Goal: Task Accomplishment & Management: Use online tool/utility

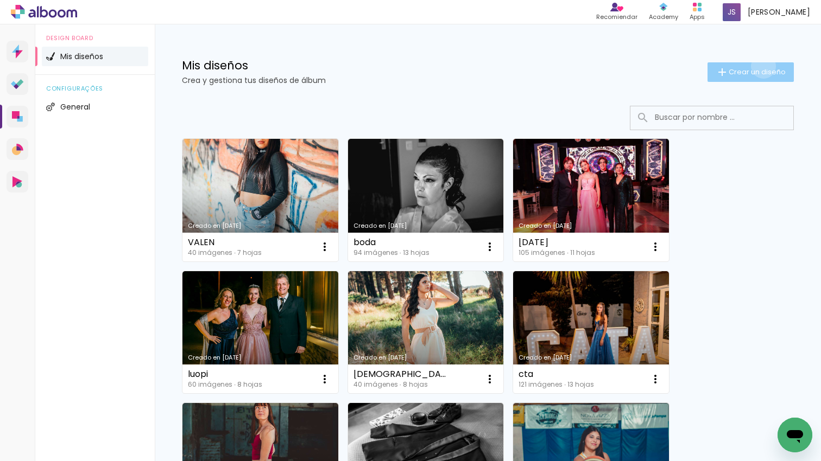
click at [762, 66] on paper-button "Crear un diseño" at bounding box center [750, 72] width 86 height 20
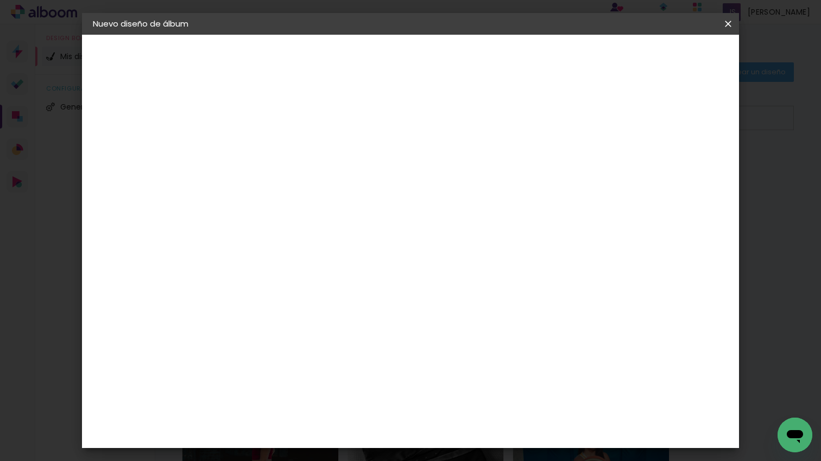
click at [270, 155] on div at bounding box center [270, 154] width 0 height 1
type input "msrti"
type paper-input "msrti"
click at [377, 62] on paper-button "Avanzar" at bounding box center [351, 57] width 52 height 18
click at [455, 170] on paper-item "Tamaño libre" at bounding box center [405, 165] width 102 height 24
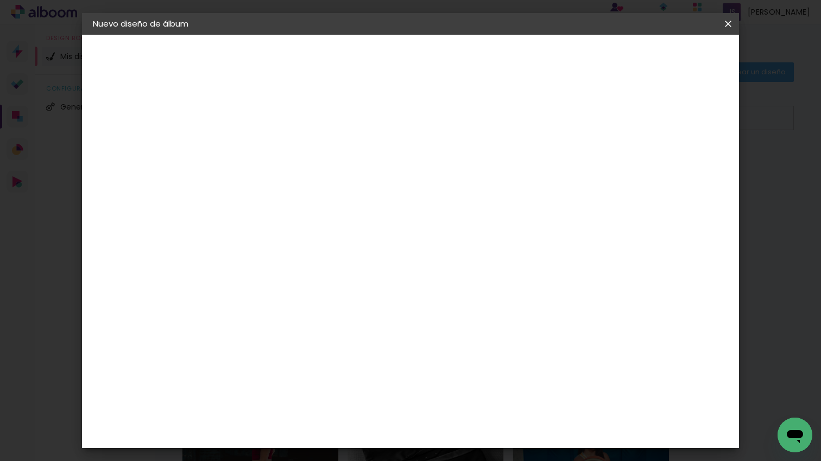
click at [455, 49] on paper-button "Avanzar" at bounding box center [429, 57] width 52 height 18
click at [487, 421] on paper-input-container "60 cm" at bounding box center [480, 432] width 49 height 27
type input "6"
type input "45"
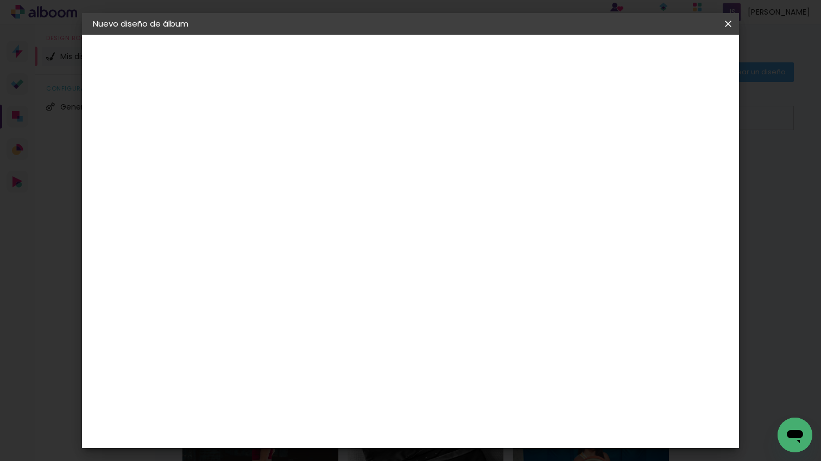
type paper-input "45"
click at [668, 54] on span "Empezar diseño" at bounding box center [637, 58] width 60 height 8
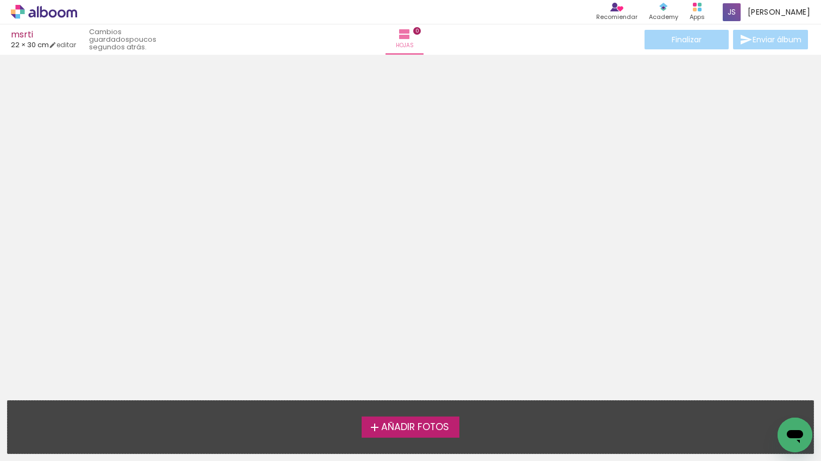
click at [434, 429] on span "Añadir Fotos" at bounding box center [415, 428] width 68 height 10
click at [0, 0] on input "file" at bounding box center [0, 0] width 0 height 0
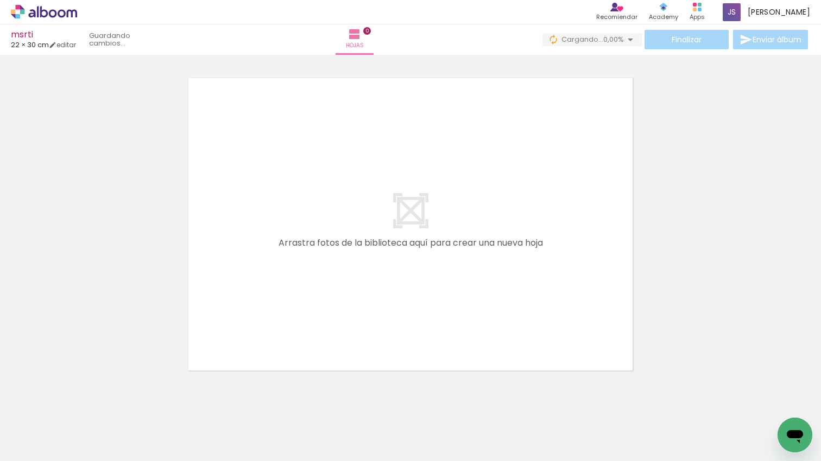
drag, startPoint x: 324, startPoint y: 308, endPoint x: 275, endPoint y: 374, distance: 81.5
click at [328, 306] on quentale-workspace at bounding box center [410, 230] width 821 height 461
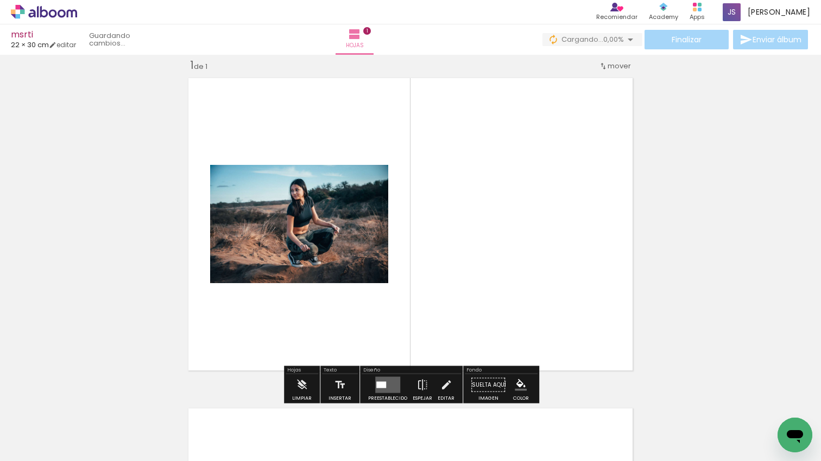
scroll to position [14, 0]
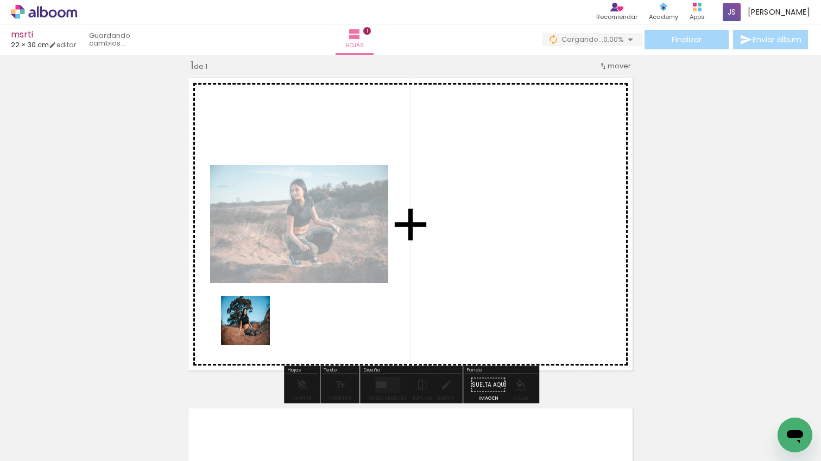
drag, startPoint x: 217, startPoint y: 374, endPoint x: 254, endPoint y: 329, distance: 58.2
click at [254, 329] on quentale-workspace at bounding box center [410, 230] width 821 height 461
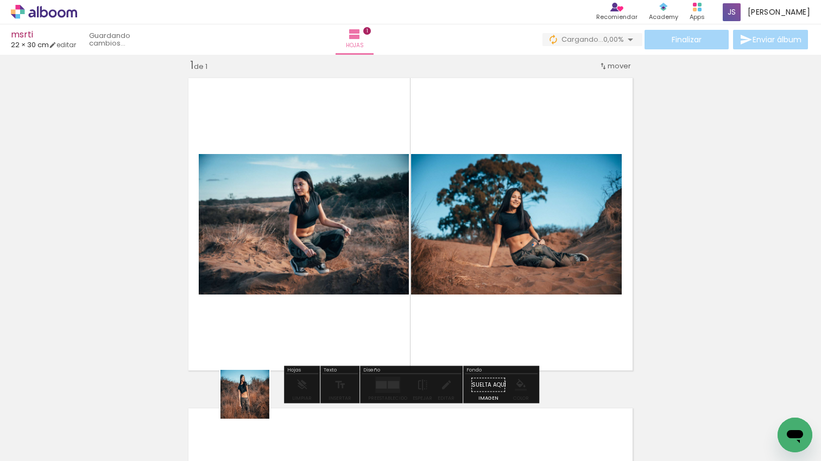
drag, startPoint x: 253, startPoint y: 403, endPoint x: 292, endPoint y: 425, distance: 44.2
click at [289, 327] on quentale-workspace at bounding box center [410, 230] width 821 height 461
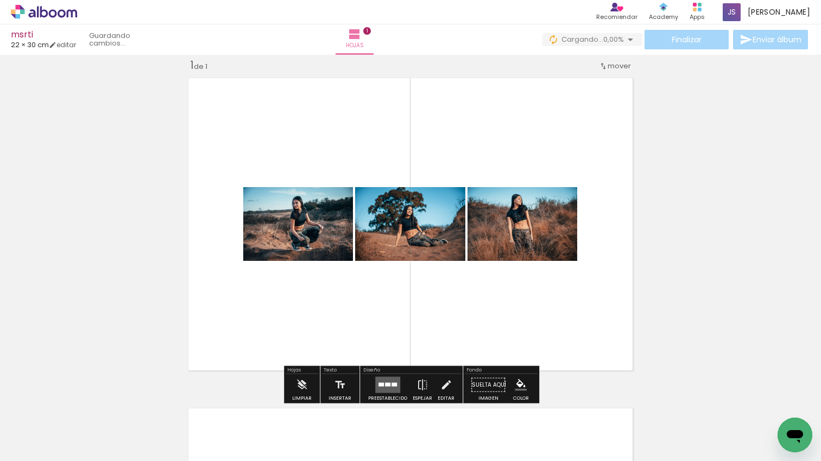
click at [339, 338] on quentale-workspace at bounding box center [410, 230] width 821 height 461
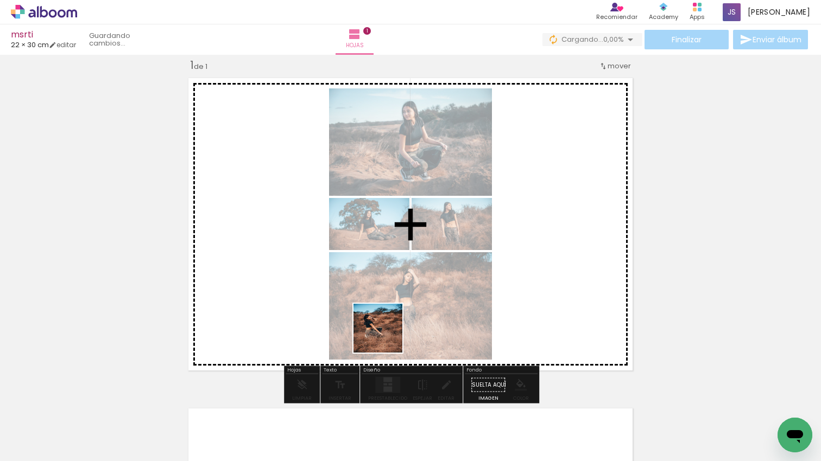
drag, startPoint x: 379, startPoint y: 350, endPoint x: 390, endPoint y: 335, distance: 18.6
click at [387, 335] on quentale-workspace at bounding box center [410, 230] width 821 height 461
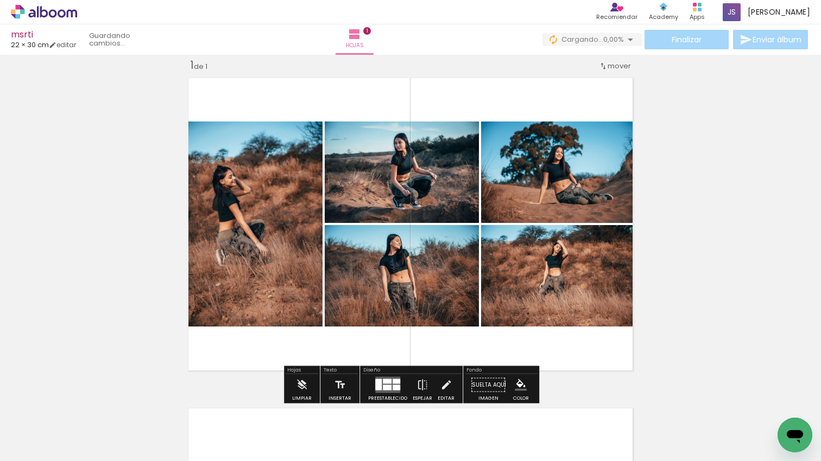
scroll to position [0, 0]
click at [387, 377] on quentale-layouter at bounding box center [387, 385] width 25 height 16
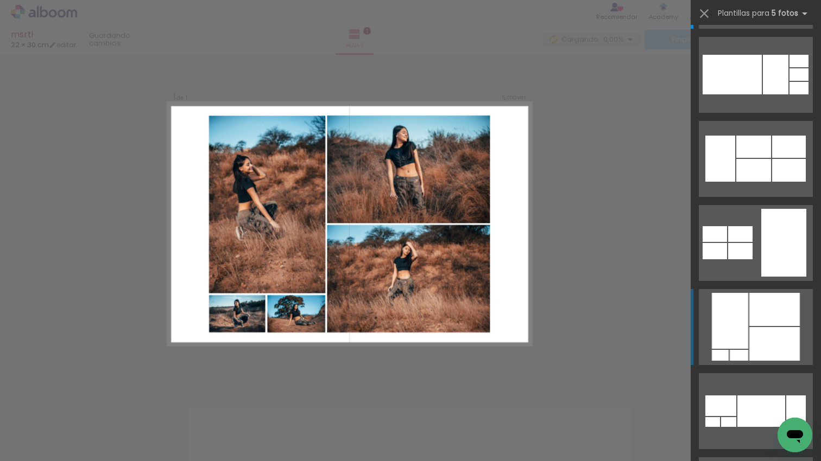
scroll to position [91, 0]
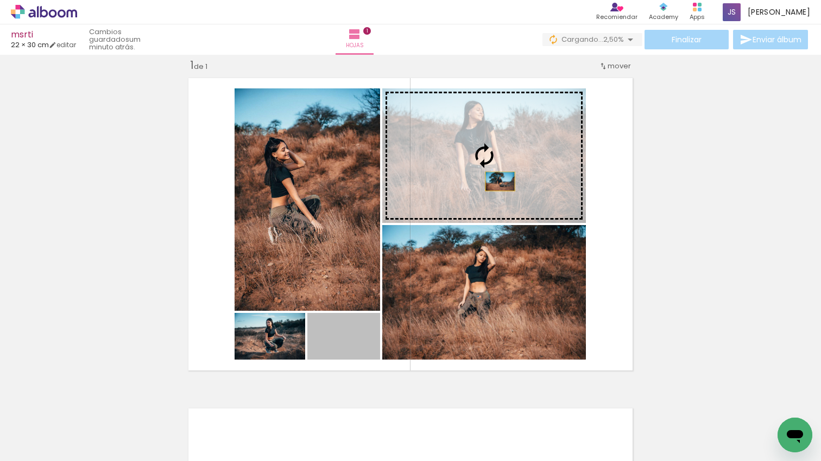
drag, startPoint x: 453, startPoint y: 224, endPoint x: 500, endPoint y: 181, distance: 63.4
click at [0, 0] on slot at bounding box center [0, 0] width 0 height 0
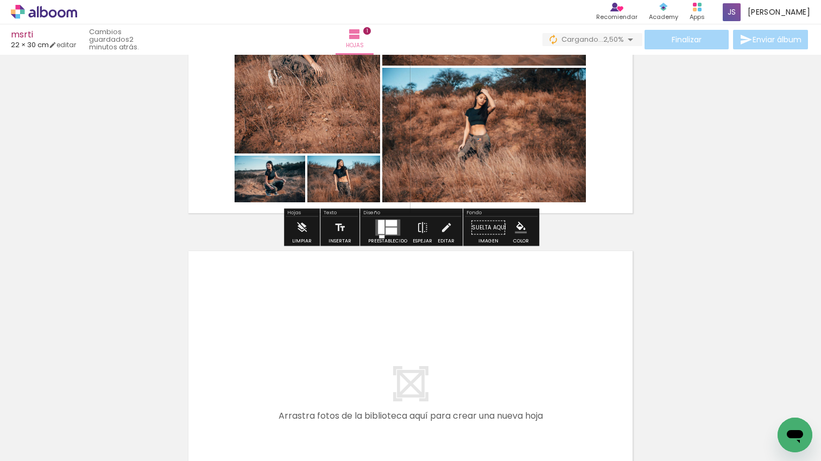
click at [434, 331] on quentale-workspace at bounding box center [410, 230] width 821 height 461
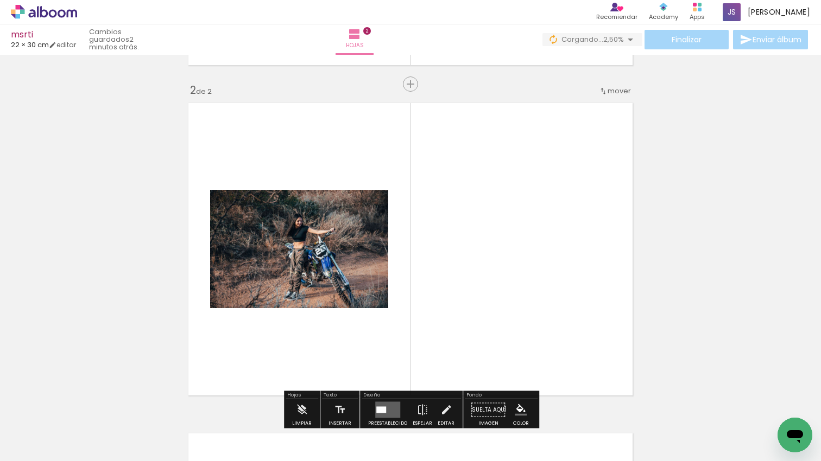
scroll to position [344, 0]
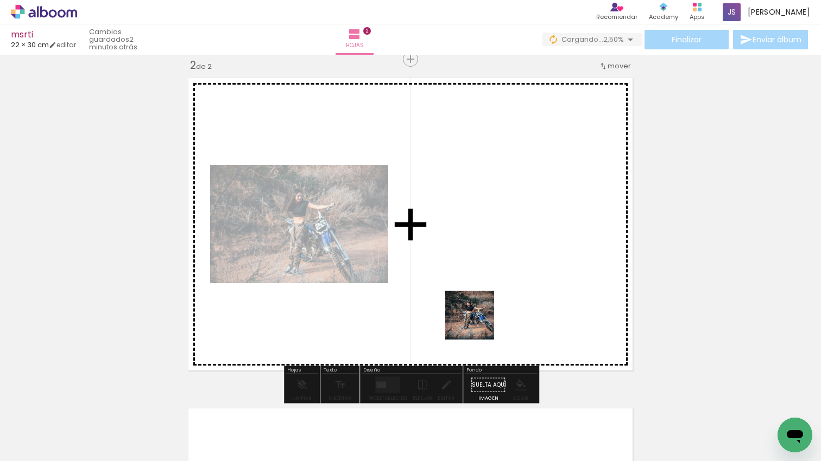
drag, startPoint x: 477, startPoint y: 402, endPoint x: 478, endPoint y: 324, distance: 78.7
click at [478, 324] on quentale-workspace at bounding box center [410, 230] width 821 height 461
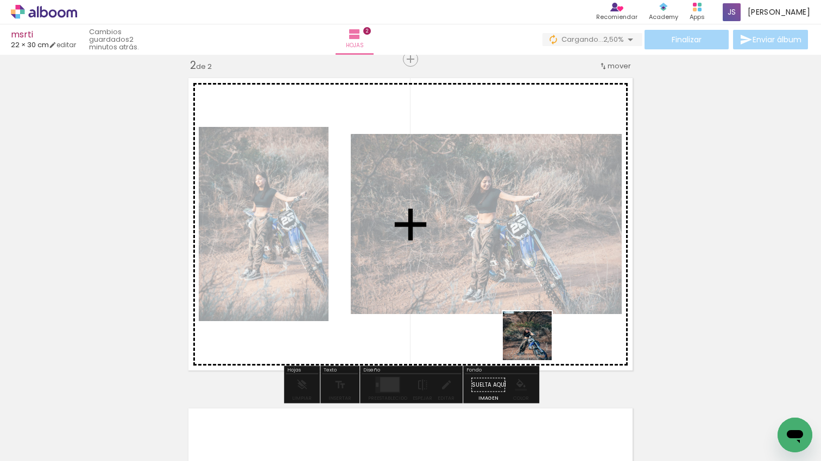
drag, startPoint x: 537, startPoint y: 420, endPoint x: 576, endPoint y: 410, distance: 40.3
click at [535, 344] on quentale-workspace at bounding box center [410, 230] width 821 height 461
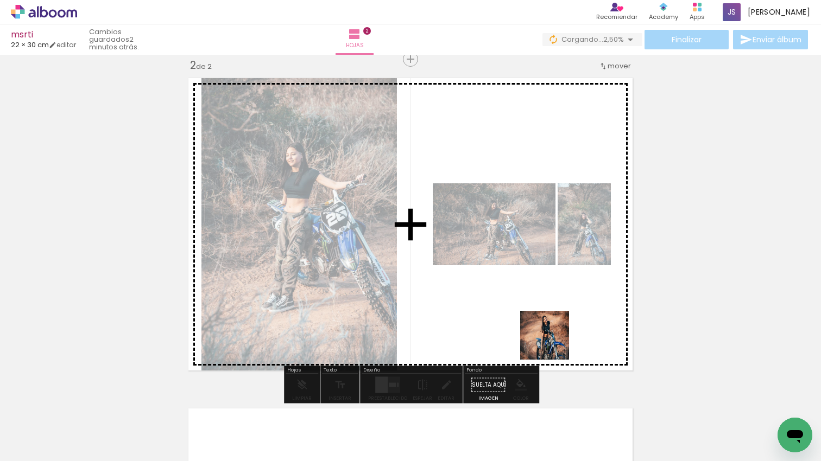
drag, startPoint x: 580, startPoint y: 398, endPoint x: 629, endPoint y: 397, distance: 48.9
click at [529, 274] on quentale-workspace at bounding box center [410, 230] width 821 height 461
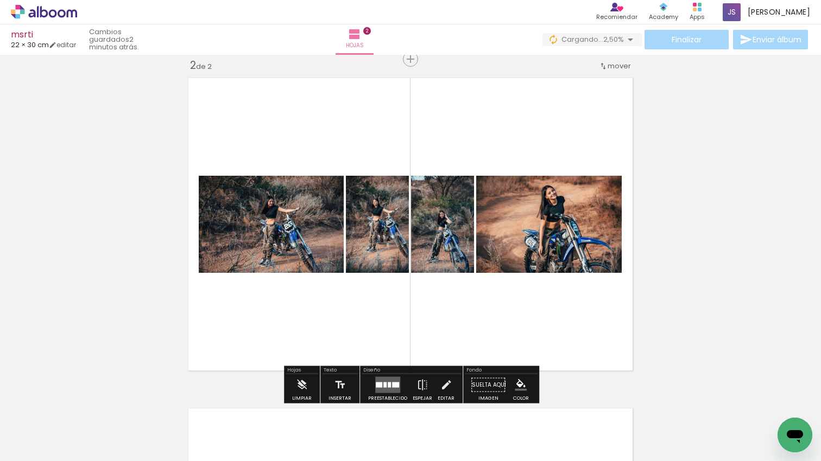
drag, startPoint x: 523, startPoint y: 302, endPoint x: 636, endPoint y: 387, distance: 141.1
click at [517, 297] on quentale-workspace at bounding box center [410, 230] width 821 height 461
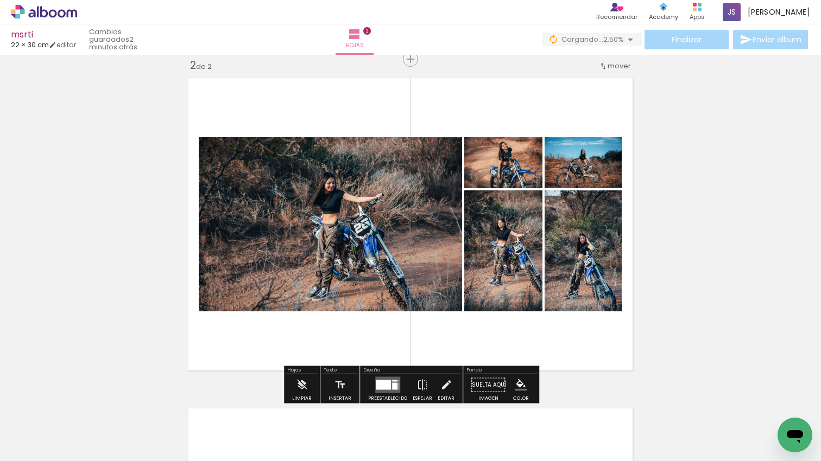
drag, startPoint x: 711, startPoint y: 415, endPoint x: 467, endPoint y: 327, distance: 258.8
click at [467, 327] on quentale-workspace at bounding box center [410, 230] width 821 height 461
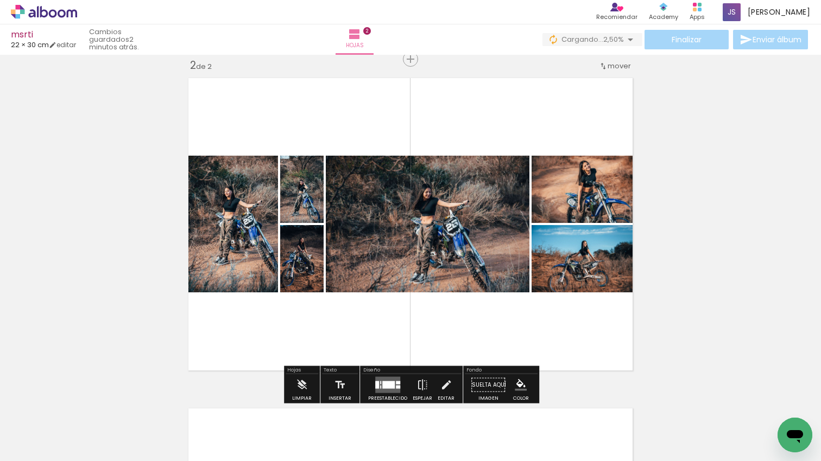
drag, startPoint x: 397, startPoint y: 379, endPoint x: 503, endPoint y: 309, distance: 126.9
click at [397, 379] on quentale-layouter at bounding box center [387, 385] width 25 height 16
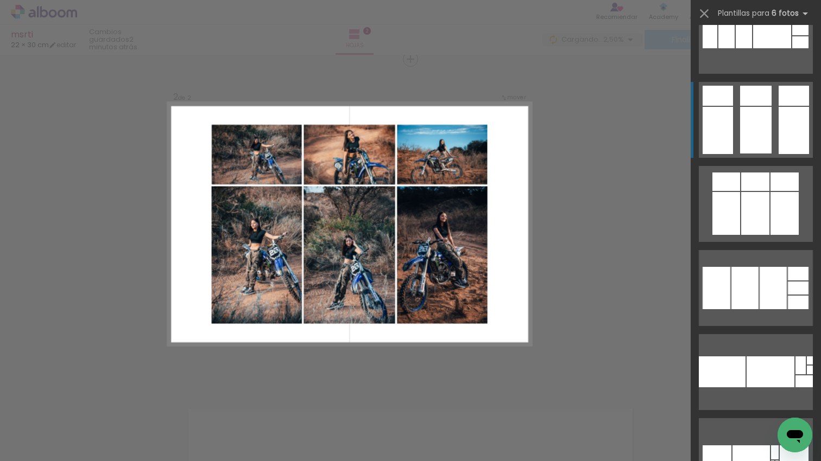
scroll to position [2141, 0]
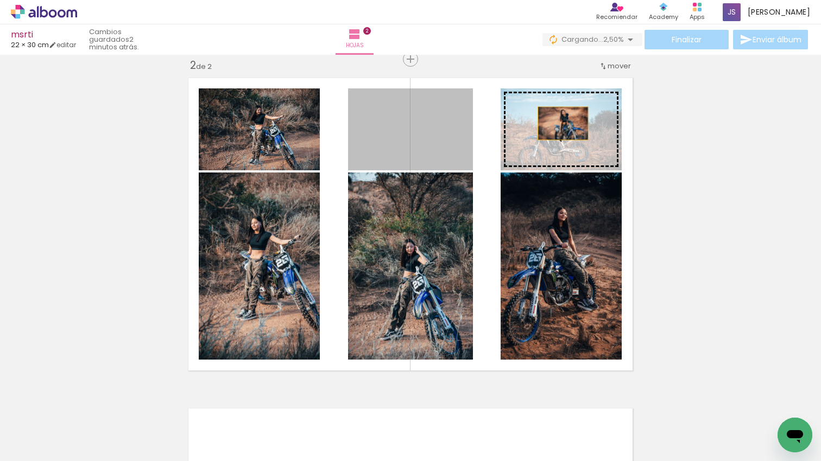
drag, startPoint x: 457, startPoint y: 122, endPoint x: 563, endPoint y: 123, distance: 105.9
click at [0, 0] on slot at bounding box center [0, 0] width 0 height 0
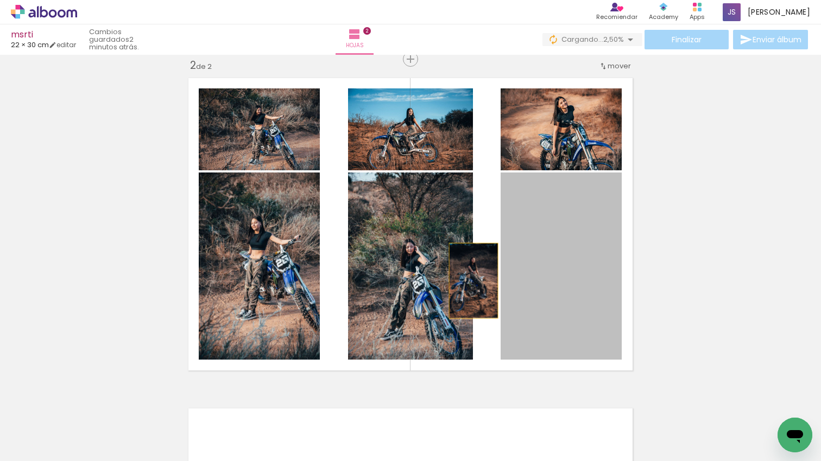
drag, startPoint x: 542, startPoint y: 284, endPoint x: 452, endPoint y: 277, distance: 90.4
click at [0, 0] on slot at bounding box center [0, 0] width 0 height 0
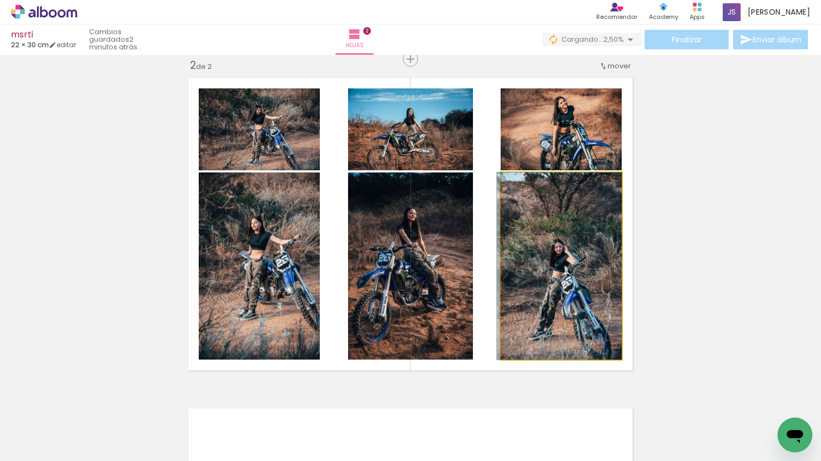
scroll to position [344, 0]
drag, startPoint x: 588, startPoint y: 276, endPoint x: 586, endPoint y: 248, distance: 28.3
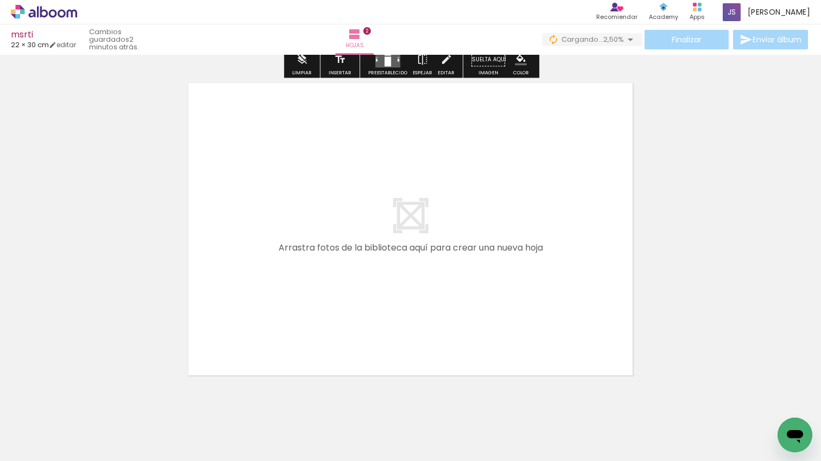
scroll to position [0, 389]
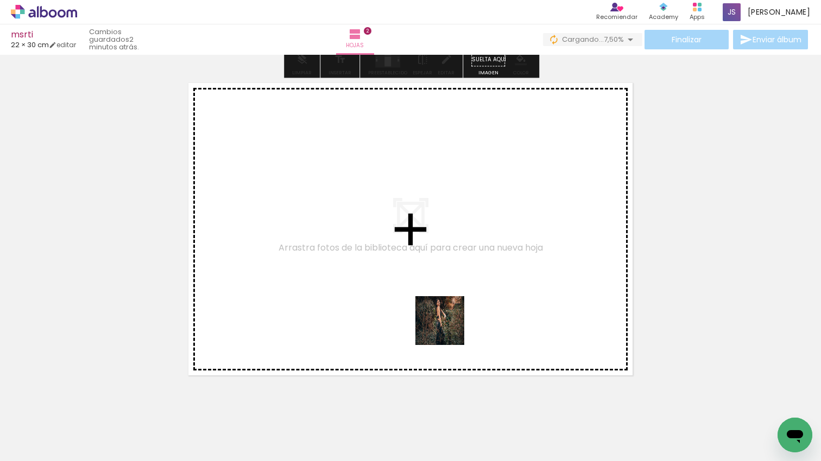
drag, startPoint x: 427, startPoint y: 359, endPoint x: 448, endPoint y: 329, distance: 36.3
click at [448, 329] on quentale-workspace at bounding box center [410, 230] width 821 height 461
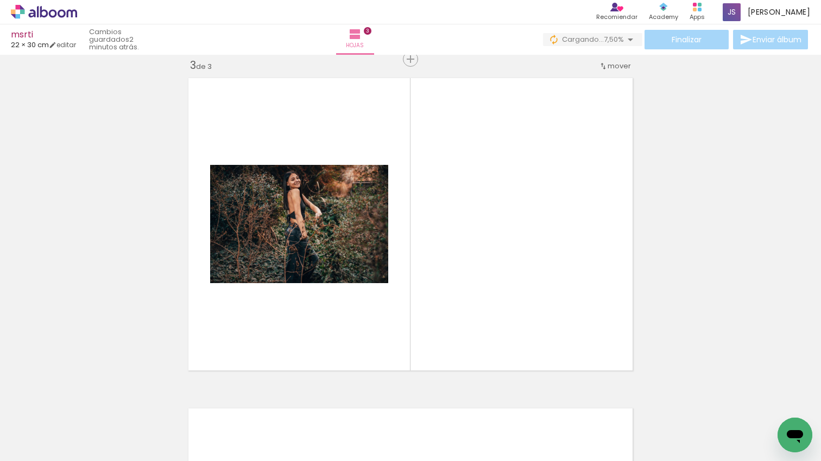
drag, startPoint x: 471, startPoint y: 353, endPoint x: 498, endPoint y: 416, distance: 68.6
click at [481, 307] on quentale-workspace at bounding box center [410, 230] width 821 height 461
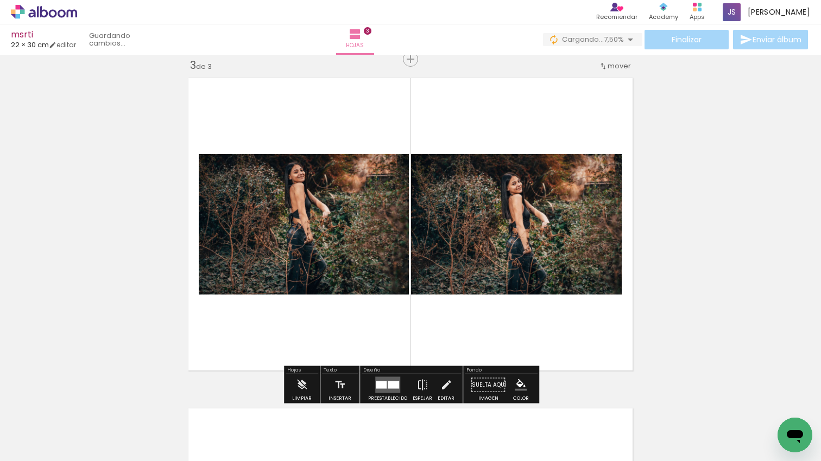
scroll to position [675, 0]
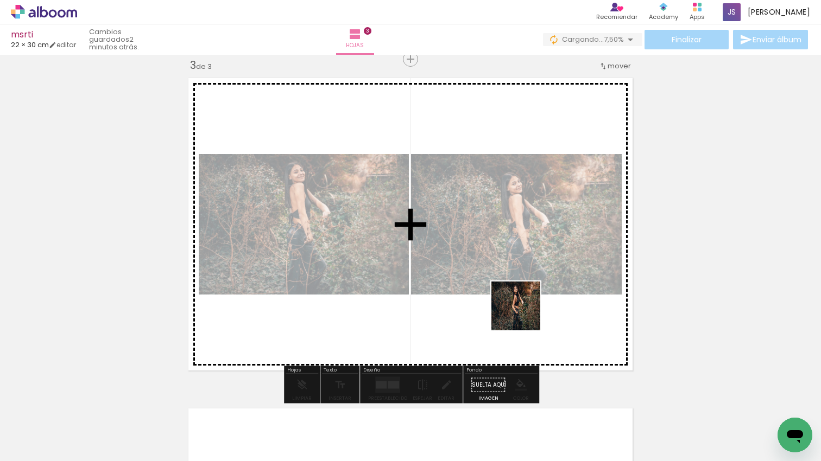
drag, startPoint x: 504, startPoint y: 406, endPoint x: 524, endPoint y: 314, distance: 93.4
click at [524, 314] on quentale-workspace at bounding box center [410, 230] width 821 height 461
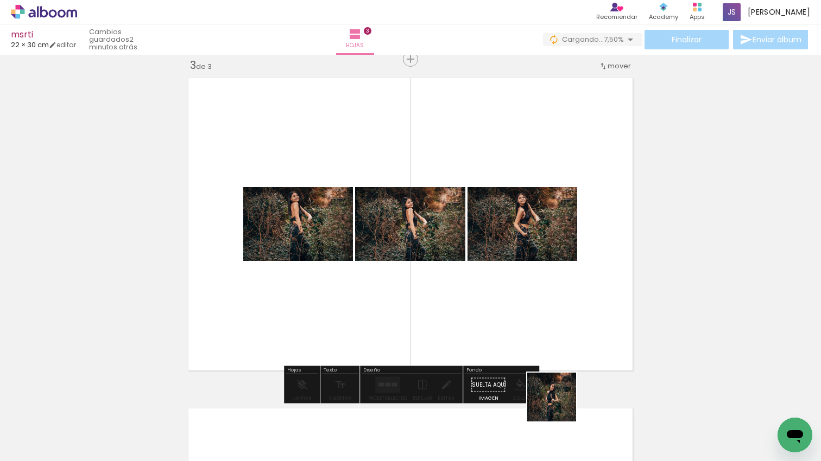
drag, startPoint x: 560, startPoint y: 406, endPoint x: 624, endPoint y: 416, distance: 64.9
click at [549, 314] on quentale-workspace at bounding box center [410, 230] width 821 height 461
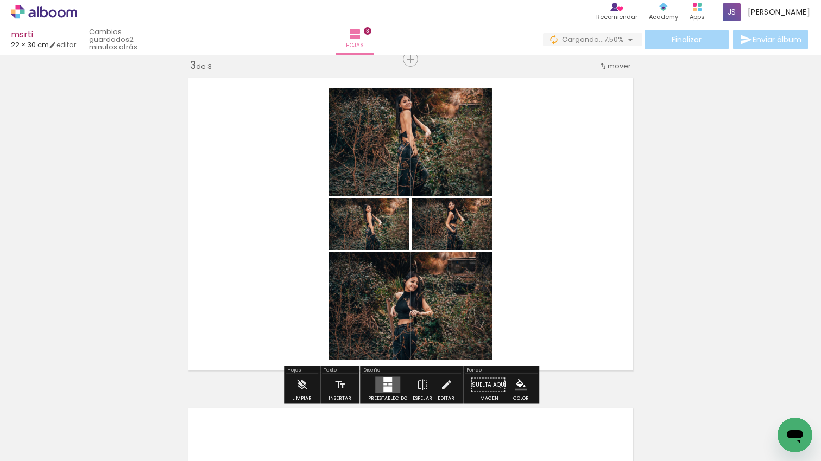
click at [534, 312] on quentale-workspace at bounding box center [410, 230] width 821 height 461
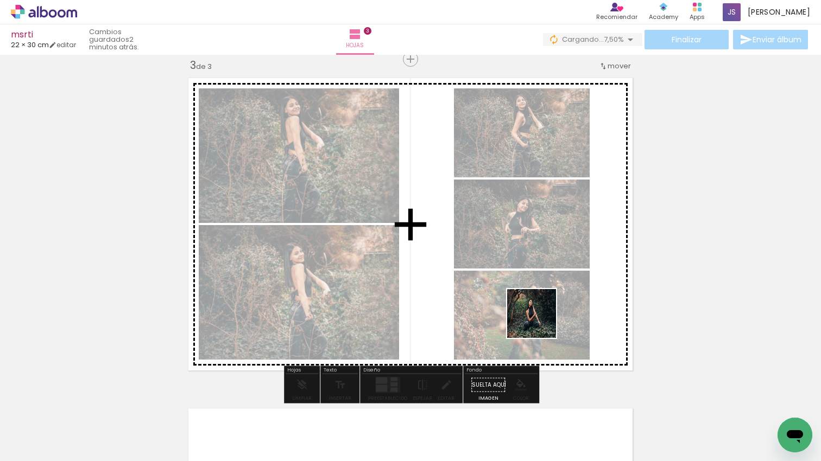
drag, startPoint x: 591, startPoint y: 355, endPoint x: 653, endPoint y: 395, distance: 73.5
click at [537, 321] on quentale-workspace at bounding box center [410, 230] width 821 height 461
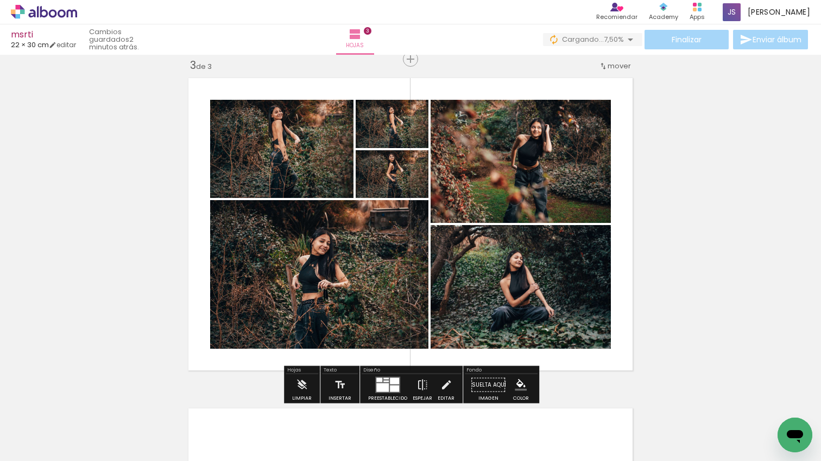
drag, startPoint x: 732, startPoint y: 414, endPoint x: 418, endPoint y: 330, distance: 324.9
click at [413, 324] on quentale-workspace at bounding box center [410, 230] width 821 height 461
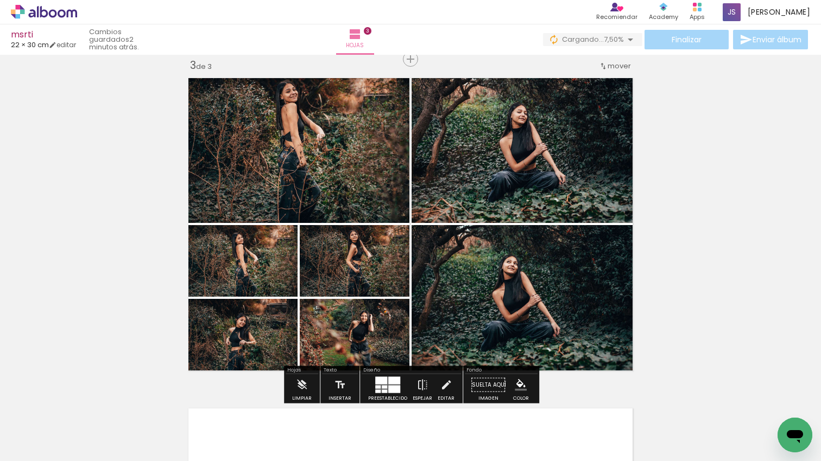
scroll to position [0, 667]
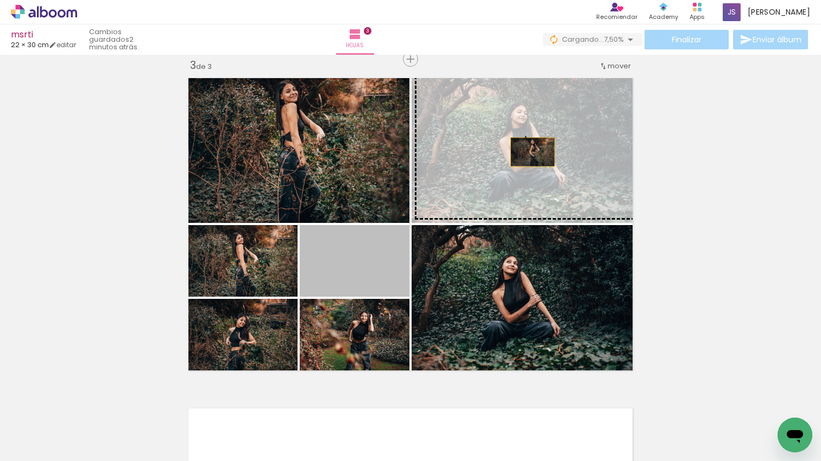
drag, startPoint x: 360, startPoint y: 258, endPoint x: 541, endPoint y: 148, distance: 211.7
click at [0, 0] on slot at bounding box center [0, 0] width 0 height 0
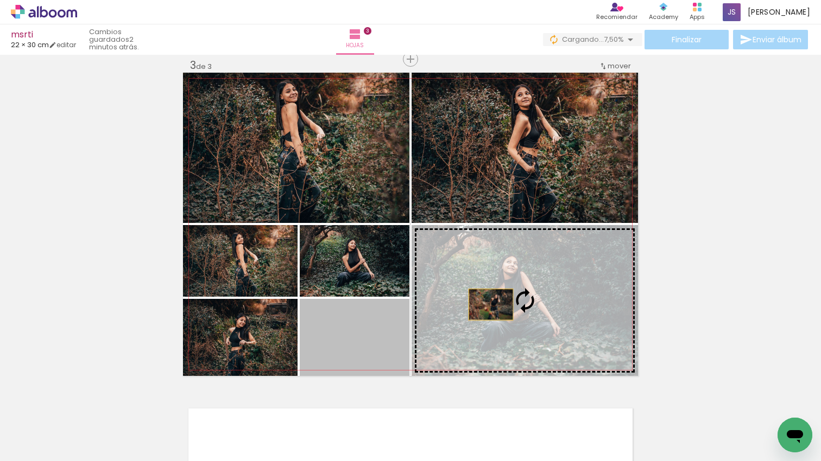
drag, startPoint x: 390, startPoint y: 345, endPoint x: 491, endPoint y: 305, distance: 108.9
click at [0, 0] on slot at bounding box center [0, 0] width 0 height 0
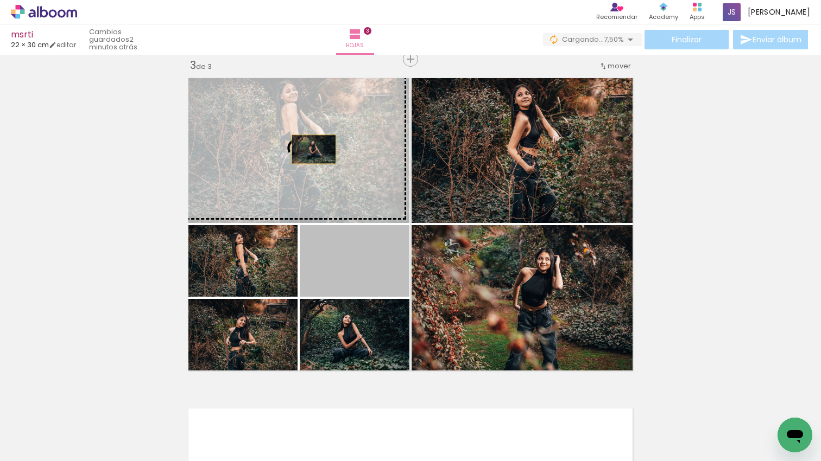
click at [0, 0] on slot at bounding box center [0, 0] width 0 height 0
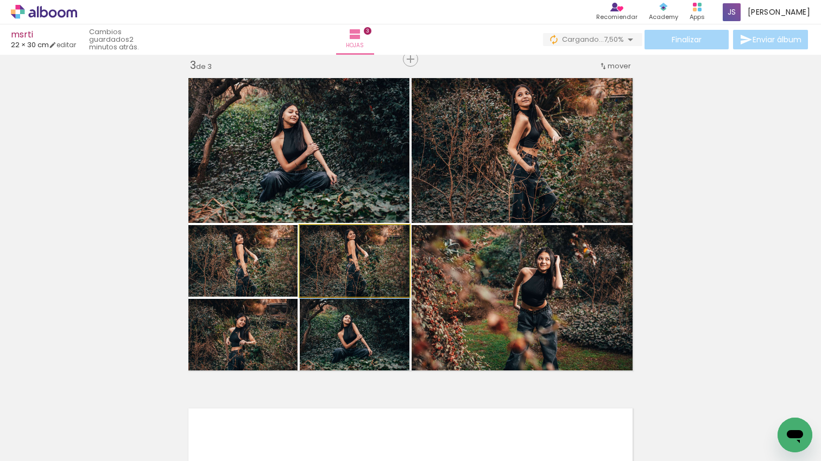
drag, startPoint x: 364, startPoint y: 282, endPoint x: 368, endPoint y: 331, distance: 49.0
click at [0, 0] on slot at bounding box center [0, 0] width 0 height 0
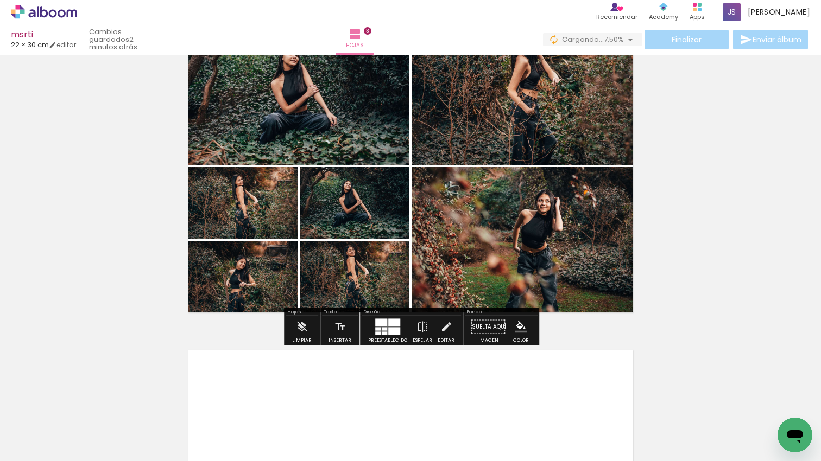
scroll to position [839, 0]
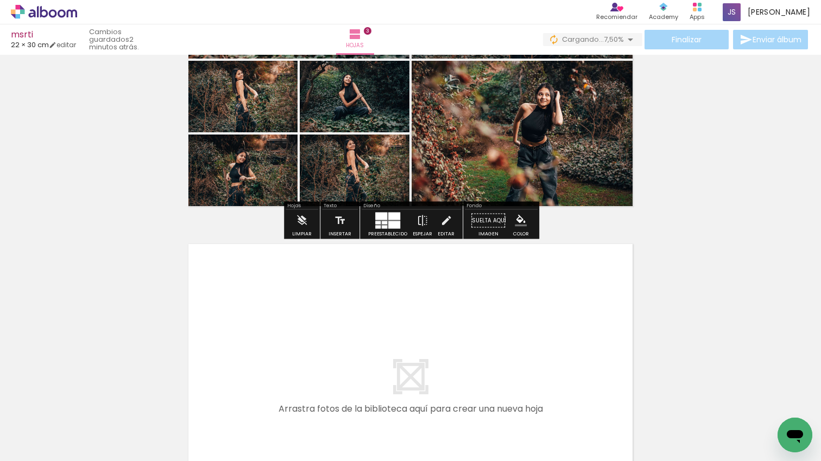
click at [519, 363] on quentale-workspace at bounding box center [410, 230] width 821 height 461
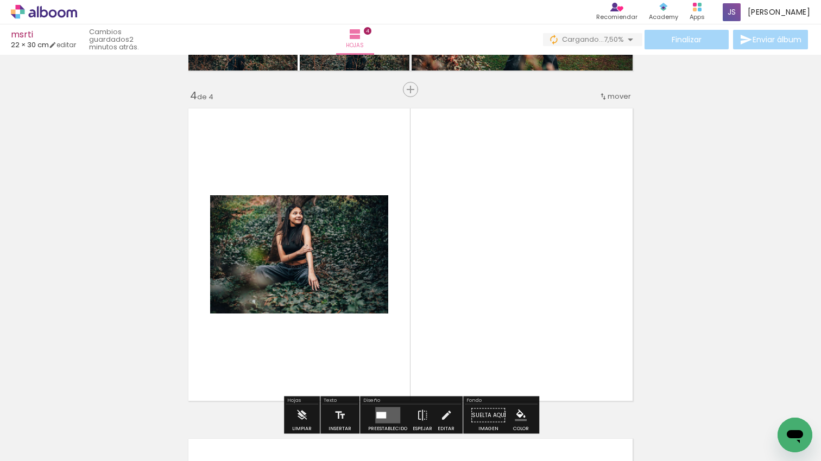
scroll to position [1005, 0]
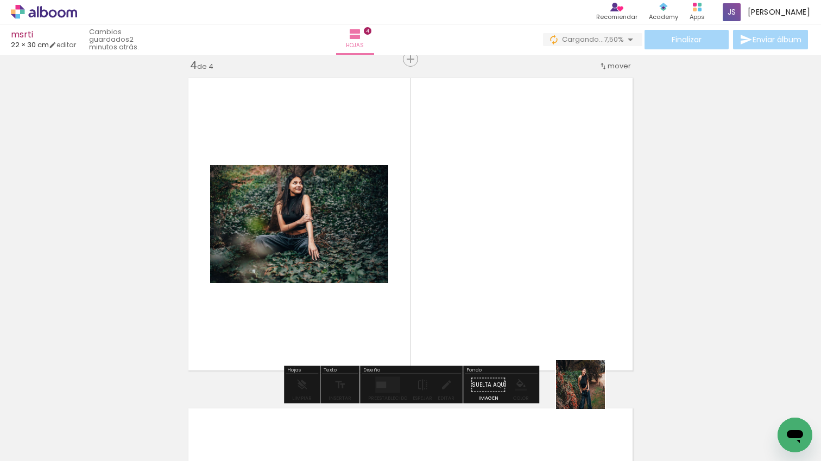
drag, startPoint x: 588, startPoint y: 393, endPoint x: 634, endPoint y: 377, distance: 47.7
click at [582, 352] on quentale-workspace at bounding box center [410, 230] width 821 height 461
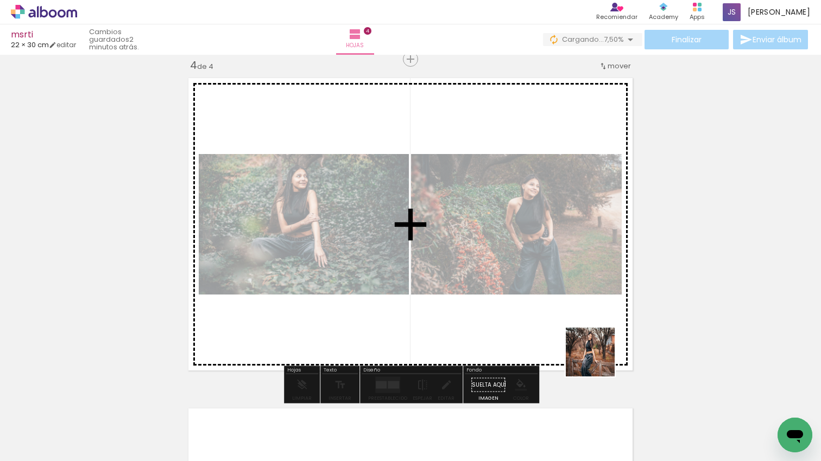
drag, startPoint x: 598, startPoint y: 360, endPoint x: 560, endPoint y: 370, distance: 39.8
click at [529, 306] on quentale-workspace at bounding box center [410, 230] width 821 height 461
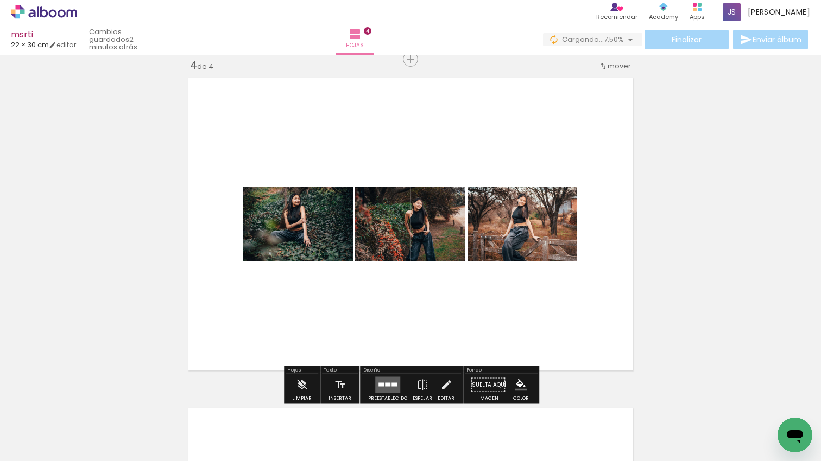
scroll to position [0, 1039]
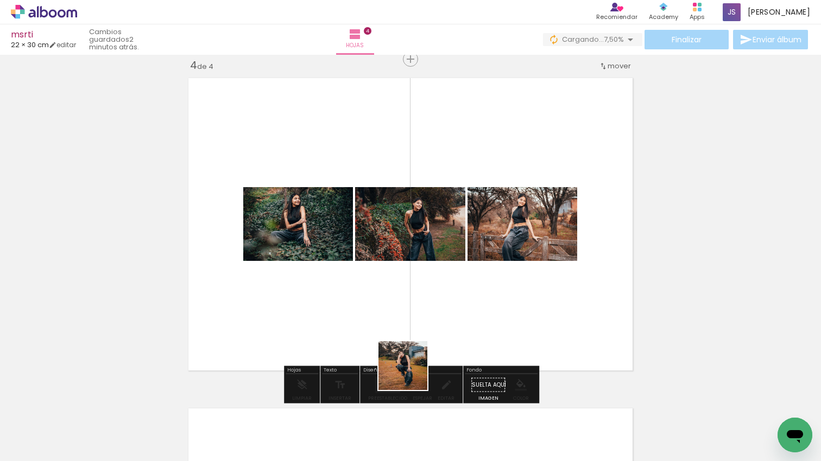
drag, startPoint x: 411, startPoint y: 374, endPoint x: 387, endPoint y: 376, distance: 23.9
click at [413, 323] on quentale-workspace at bounding box center [410, 230] width 821 height 461
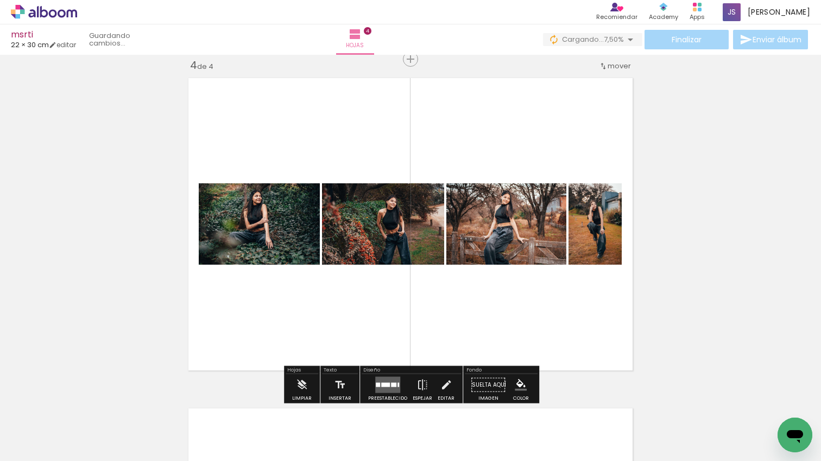
scroll to position [1004, 0]
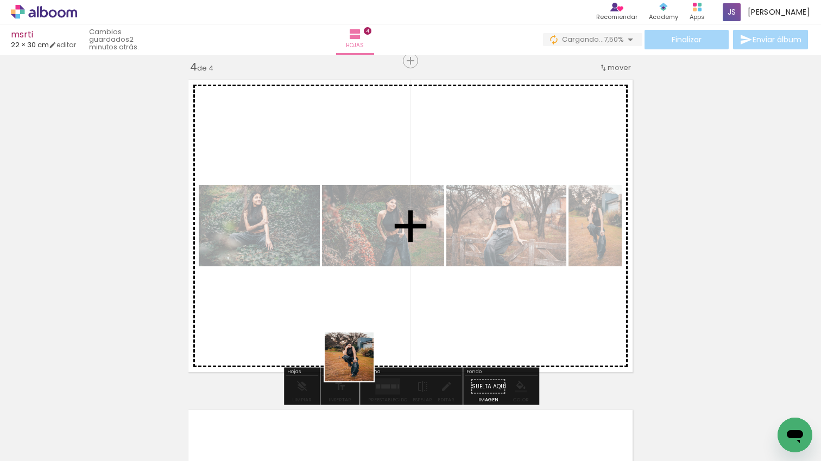
drag, startPoint x: 356, startPoint y: 400, endPoint x: 372, endPoint y: 343, distance: 58.6
click at [368, 335] on quentale-workspace at bounding box center [410, 230] width 821 height 461
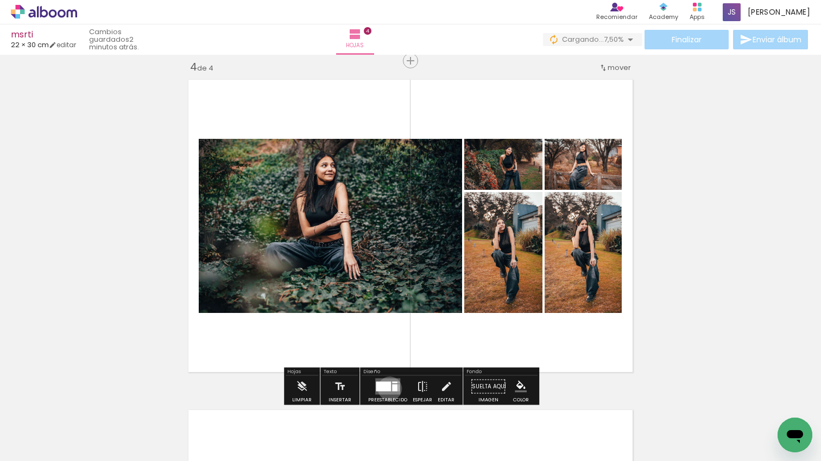
click at [387, 389] on div at bounding box center [383, 387] width 15 height 10
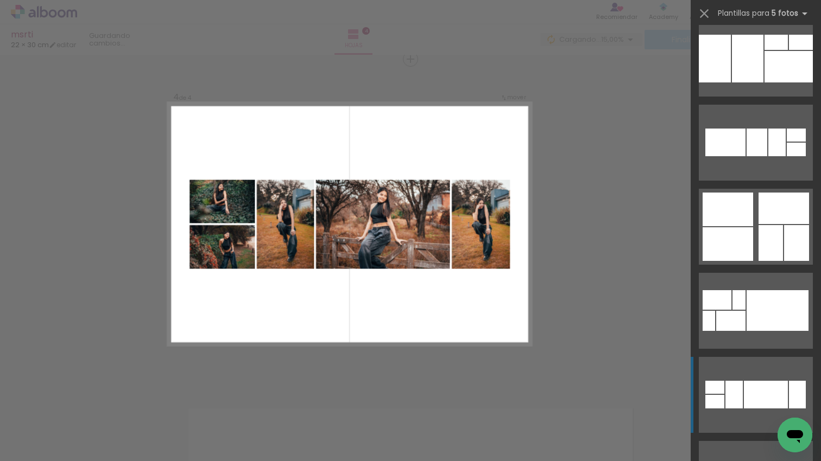
scroll to position [2831, 0]
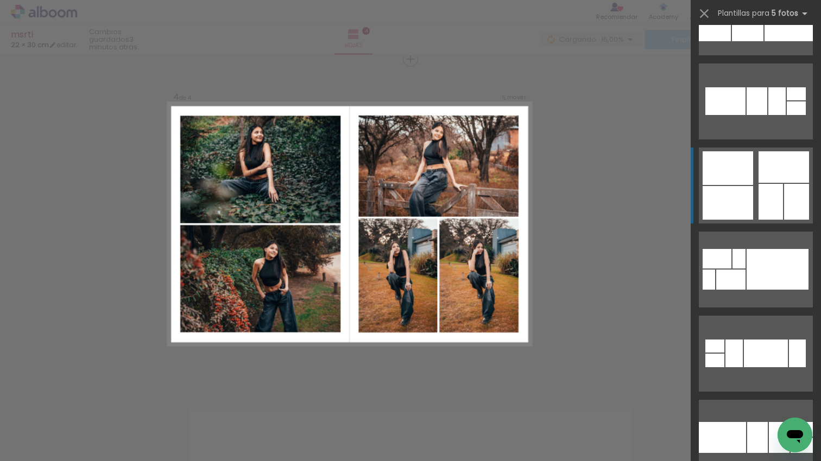
click at [779, 340] on div at bounding box center [766, 354] width 44 height 28
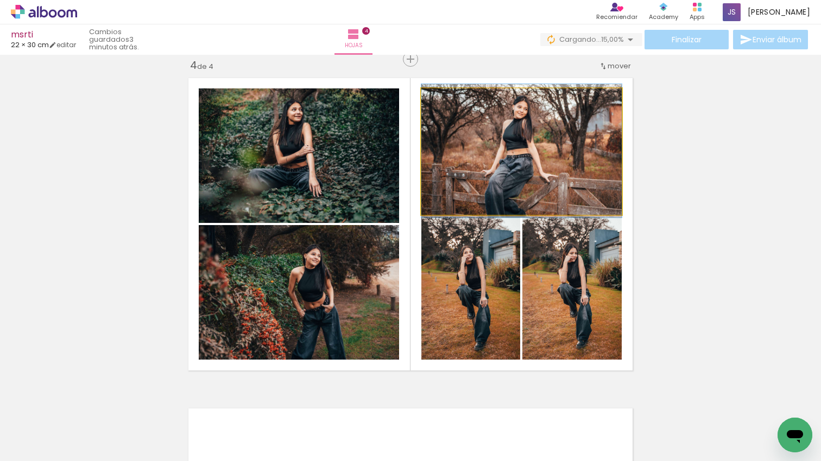
drag, startPoint x: 560, startPoint y: 175, endPoint x: 572, endPoint y: 175, distance: 12.0
click at [572, 175] on div at bounding box center [521, 151] width 200 height 134
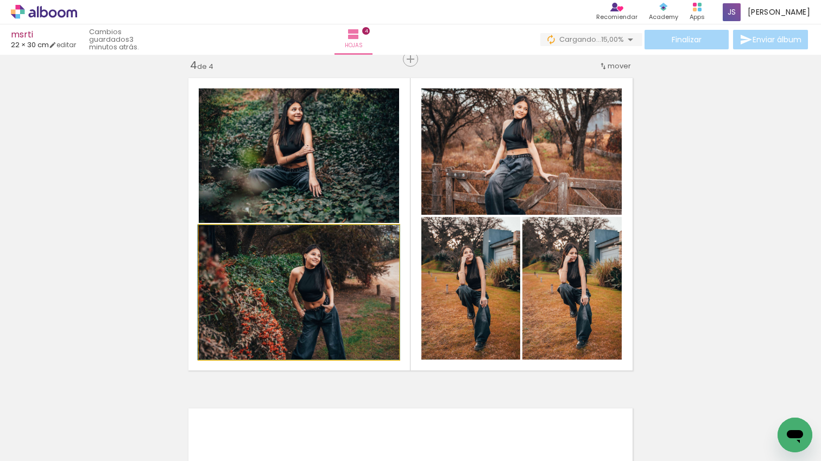
click at [329, 272] on quentale-photo at bounding box center [299, 292] width 200 height 135
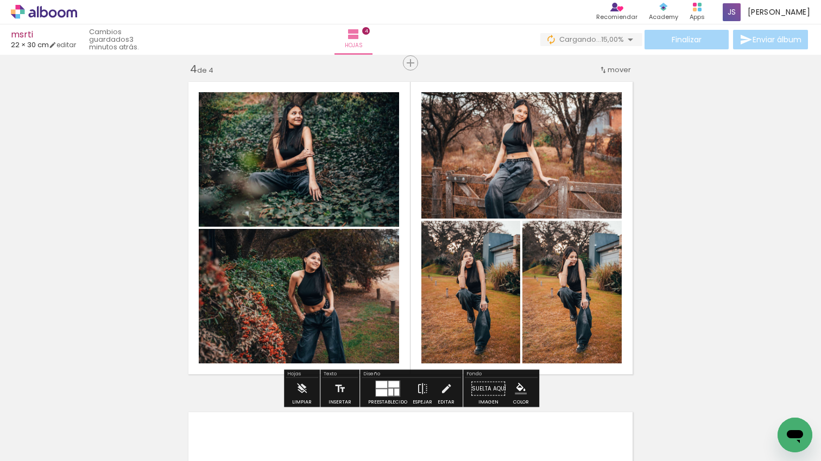
scroll to position [1001, 0]
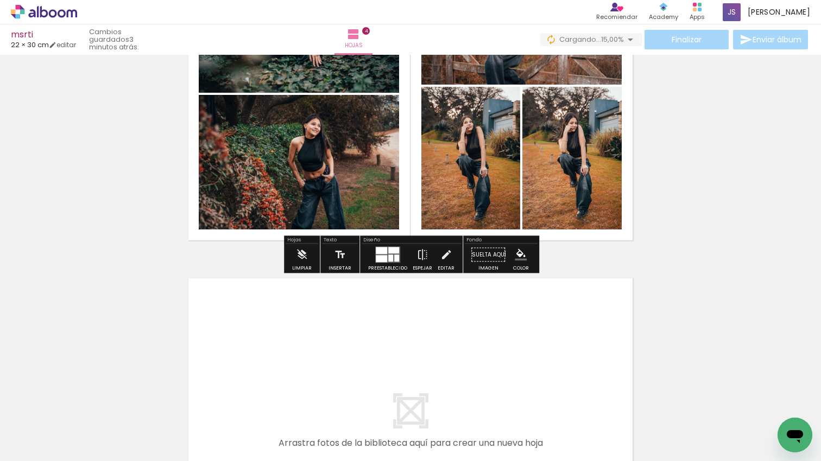
click at [464, 372] on quentale-workspace at bounding box center [410, 230] width 821 height 461
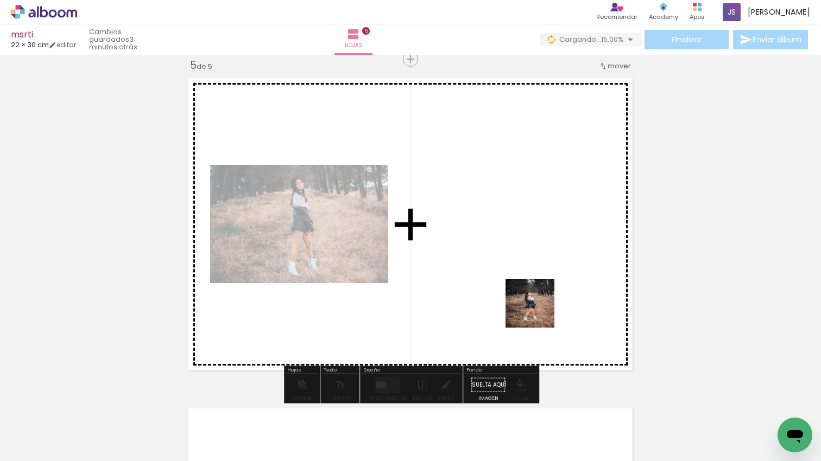
scroll to position [1336, 0]
drag, startPoint x: 538, startPoint y: 312, endPoint x: 589, endPoint y: 395, distance: 97.5
click at [539, 312] on quentale-workspace at bounding box center [410, 230] width 821 height 461
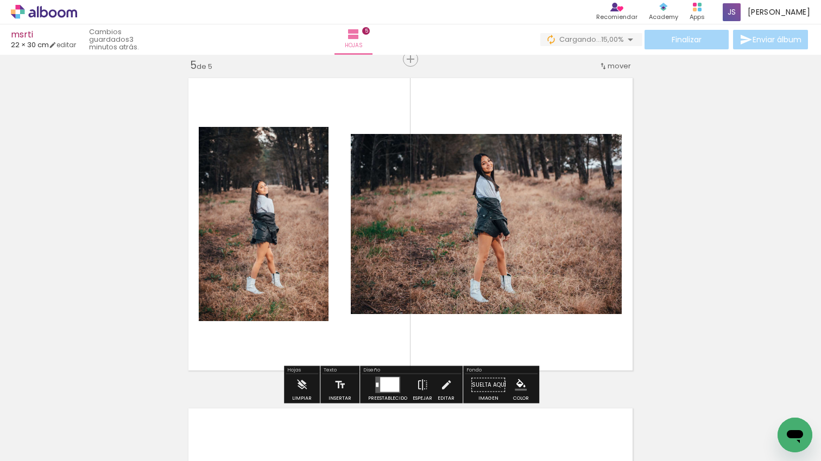
drag, startPoint x: 566, startPoint y: 290, endPoint x: 603, endPoint y: 414, distance: 129.0
click at [563, 284] on quentale-workspace at bounding box center [410, 230] width 821 height 461
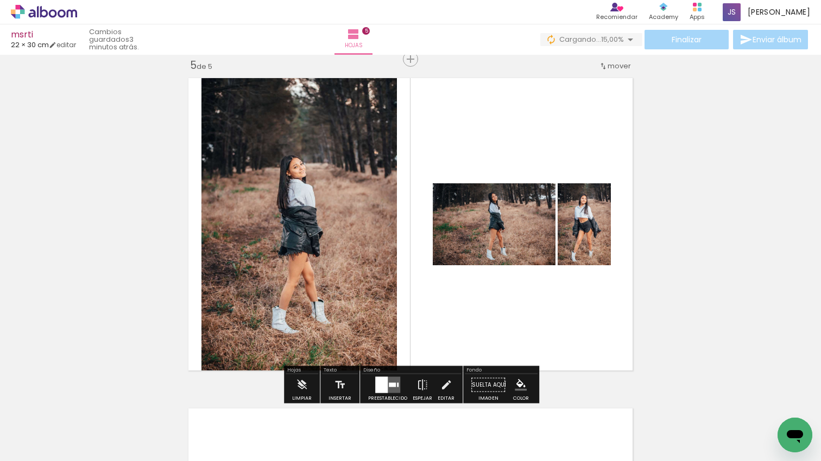
scroll to position [0, 1453]
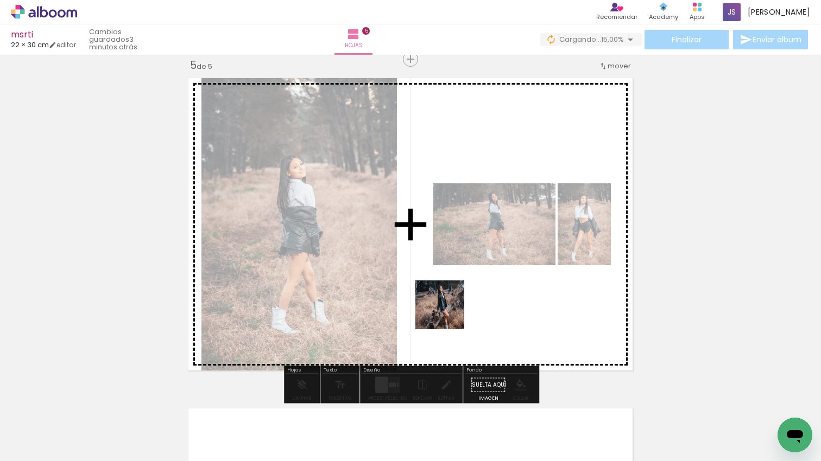
drag, startPoint x: 433, startPoint y: 414, endPoint x: 515, endPoint y: 432, distance: 84.0
click at [449, 313] on quentale-workspace at bounding box center [410, 230] width 821 height 461
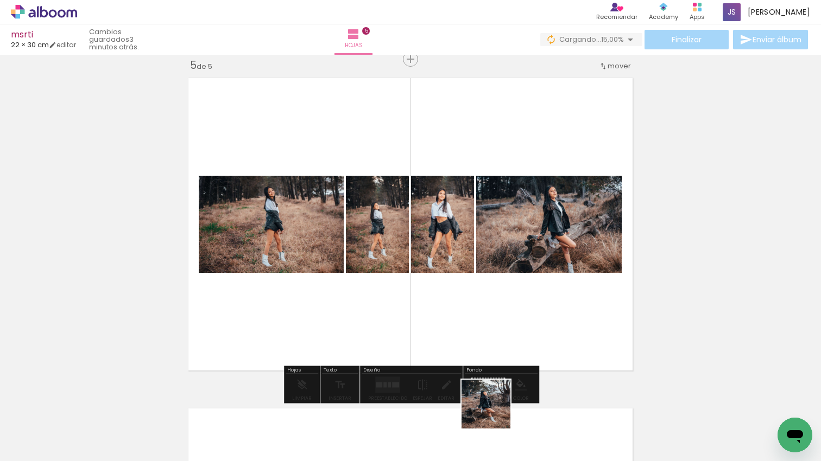
drag, startPoint x: 494, startPoint y: 413, endPoint x: 532, endPoint y: 421, distance: 39.0
click at [504, 334] on quentale-workspace at bounding box center [410, 230] width 821 height 461
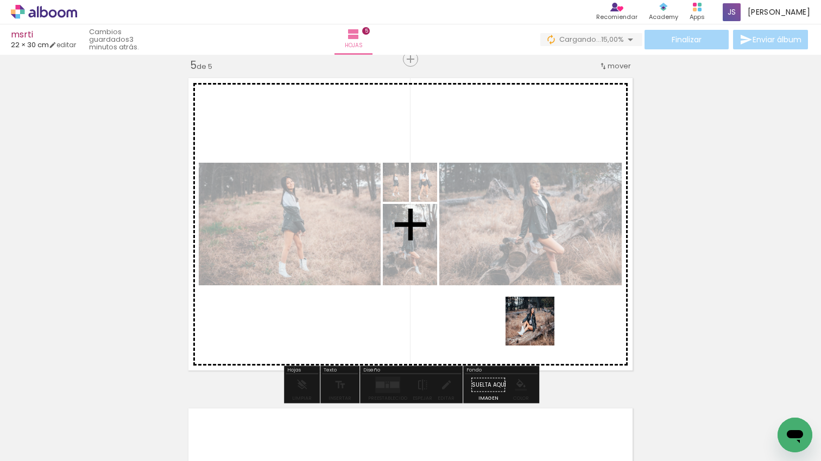
drag, startPoint x: 541, startPoint y: 406, endPoint x: 578, endPoint y: 394, distance: 38.8
click at [539, 330] on quentale-workspace at bounding box center [410, 230] width 821 height 461
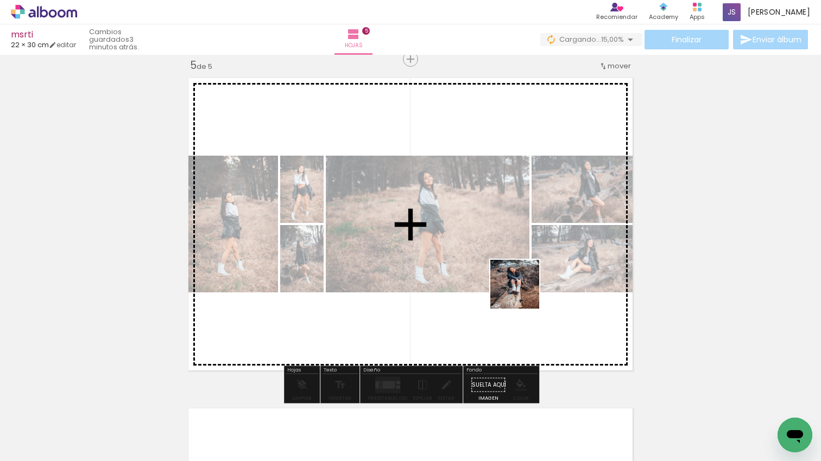
drag, startPoint x: 609, startPoint y: 407, endPoint x: 572, endPoint y: 350, distance: 68.2
click at [526, 297] on quentale-workspace at bounding box center [410, 230] width 821 height 461
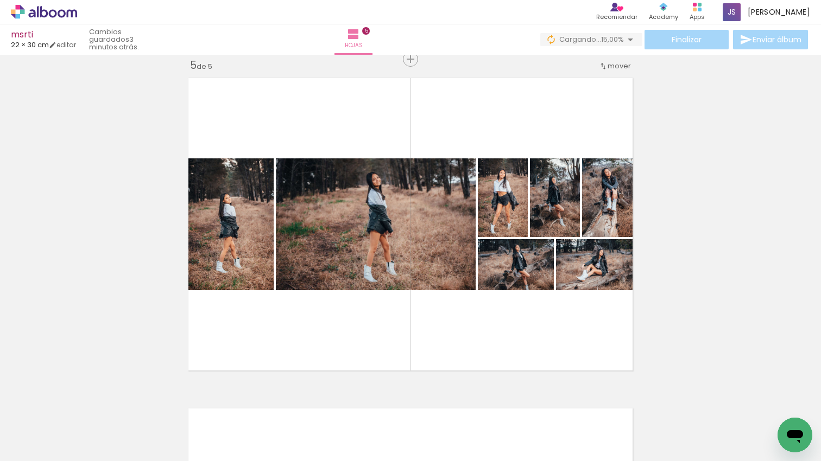
drag, startPoint x: 642, startPoint y: 370, endPoint x: 616, endPoint y: 334, distance: 44.3
click at [607, 325] on quentale-workspace at bounding box center [410, 230] width 821 height 461
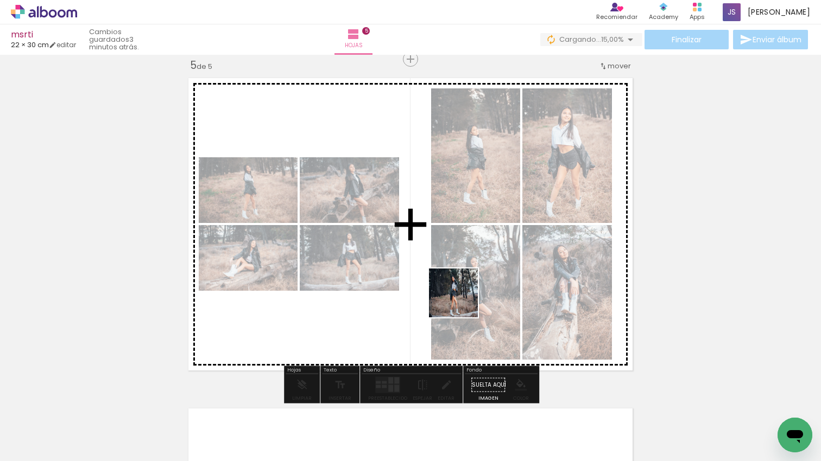
drag, startPoint x: 589, startPoint y: 336, endPoint x: 457, endPoint y: 300, distance: 136.7
click at [457, 300] on quentale-workspace at bounding box center [410, 230] width 821 height 461
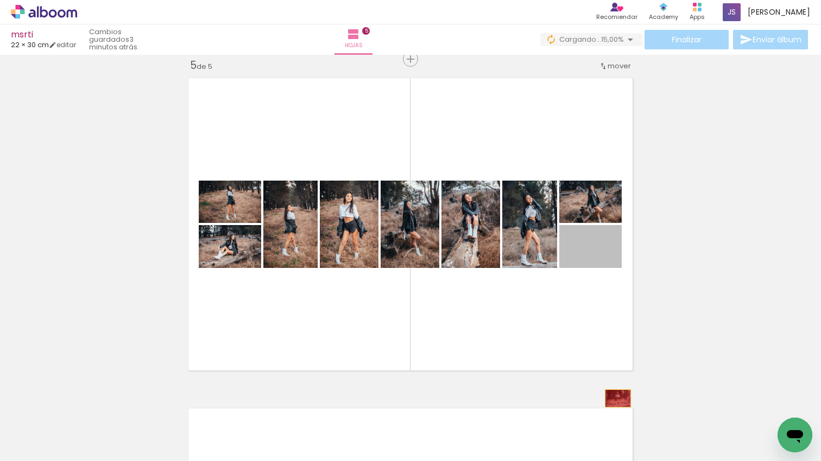
drag, startPoint x: 613, startPoint y: 375, endPoint x: 623, endPoint y: 406, distance: 31.8
click at [620, 402] on quentale-workspace at bounding box center [410, 230] width 821 height 461
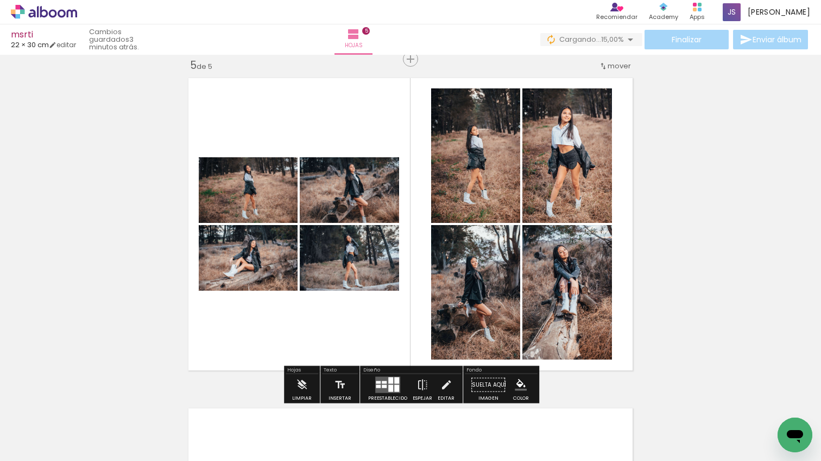
click at [395, 381] on div at bounding box center [396, 381] width 5 height 7
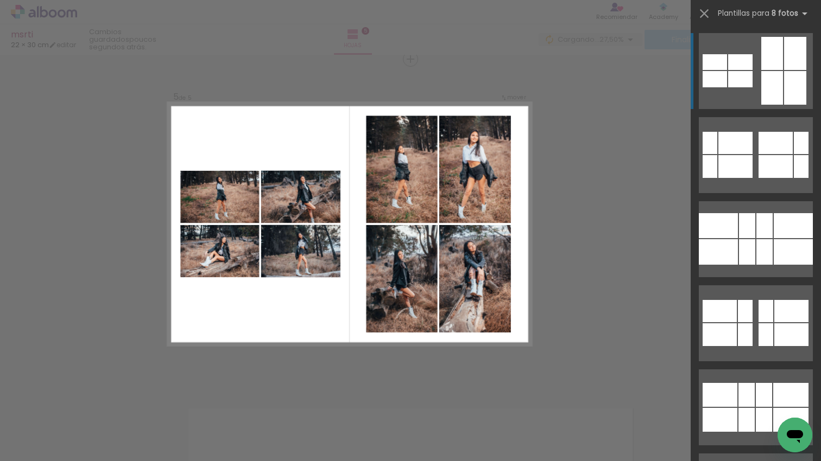
scroll to position [0, 1453]
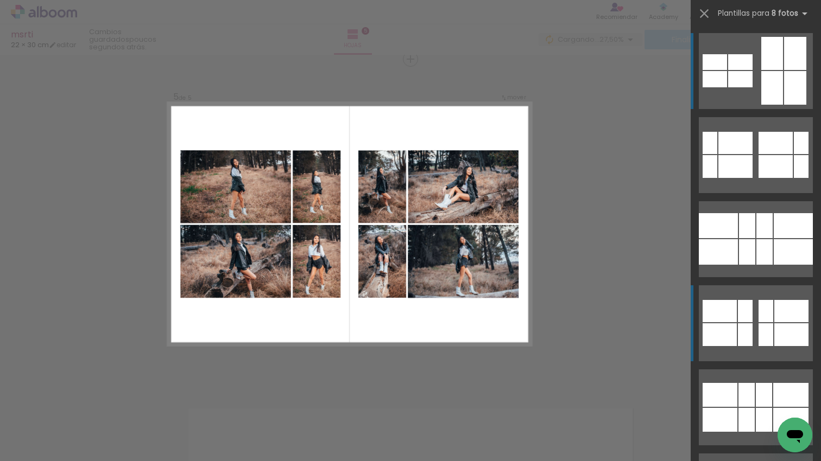
click at [757, 193] on quentale-layouter at bounding box center [756, 155] width 114 height 76
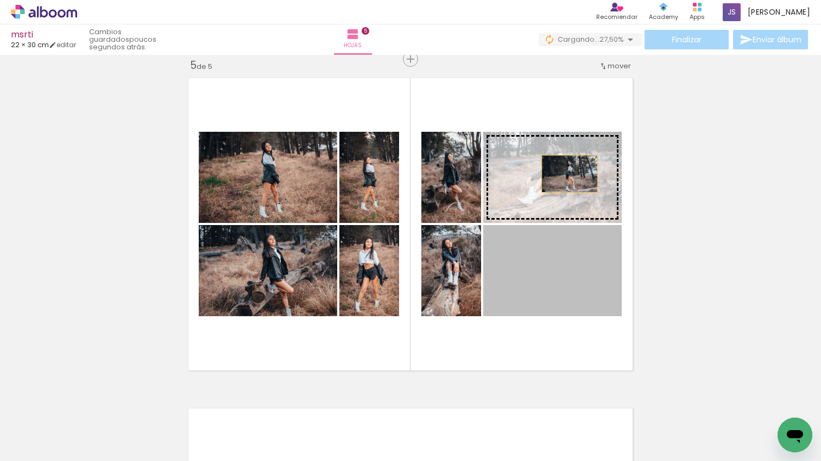
drag, startPoint x: 587, startPoint y: 269, endPoint x: 569, endPoint y: 174, distance: 97.2
click at [0, 0] on slot at bounding box center [0, 0] width 0 height 0
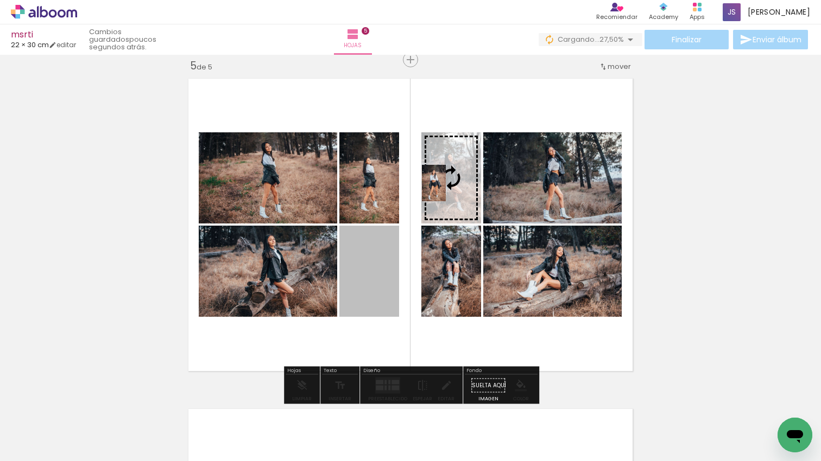
drag, startPoint x: 381, startPoint y: 255, endPoint x: 434, endPoint y: 183, distance: 89.4
click at [0, 0] on slot at bounding box center [0, 0] width 0 height 0
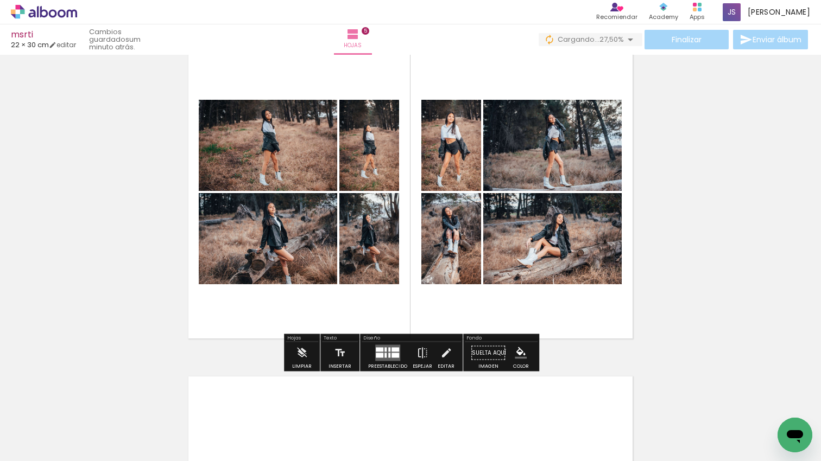
scroll to position [1390, 0]
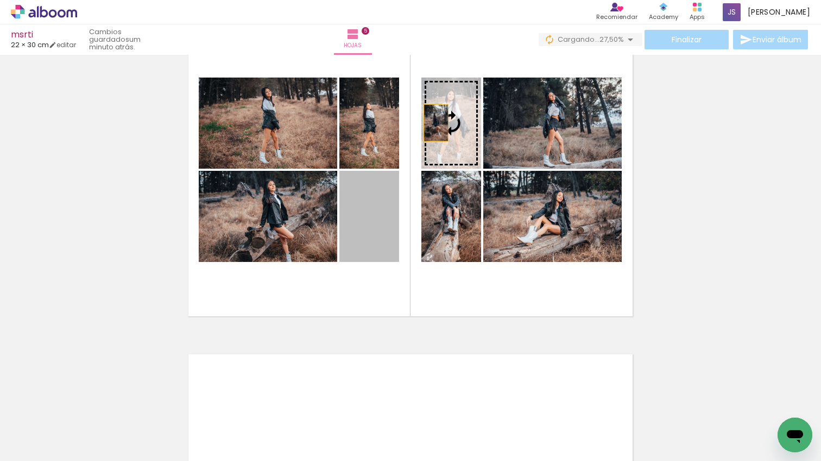
drag, startPoint x: 398, startPoint y: 163, endPoint x: 436, endPoint y: 123, distance: 55.3
click at [0, 0] on slot at bounding box center [0, 0] width 0 height 0
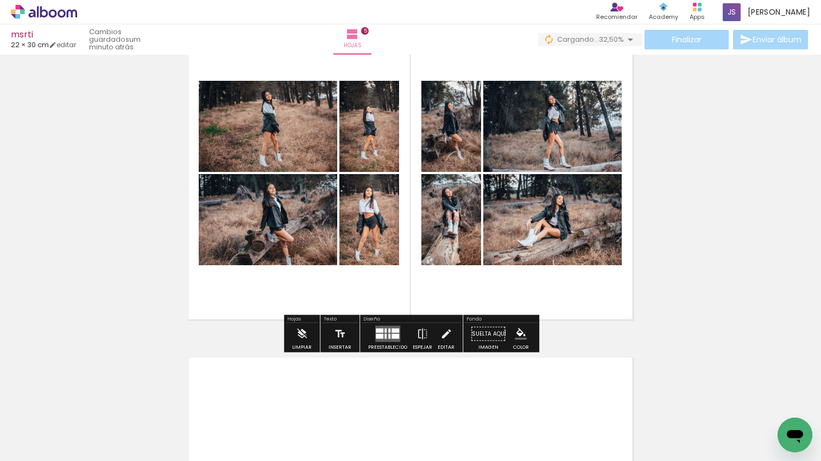
click at [0, 0] on slot at bounding box center [0, 0] width 0 height 0
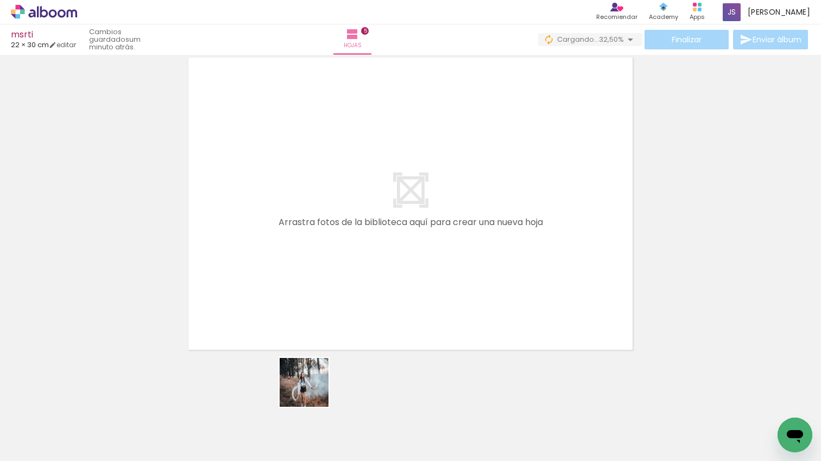
drag, startPoint x: 312, startPoint y: 391, endPoint x: 265, endPoint y: 418, distance: 54.5
click at [318, 291] on quentale-workspace at bounding box center [410, 230] width 821 height 461
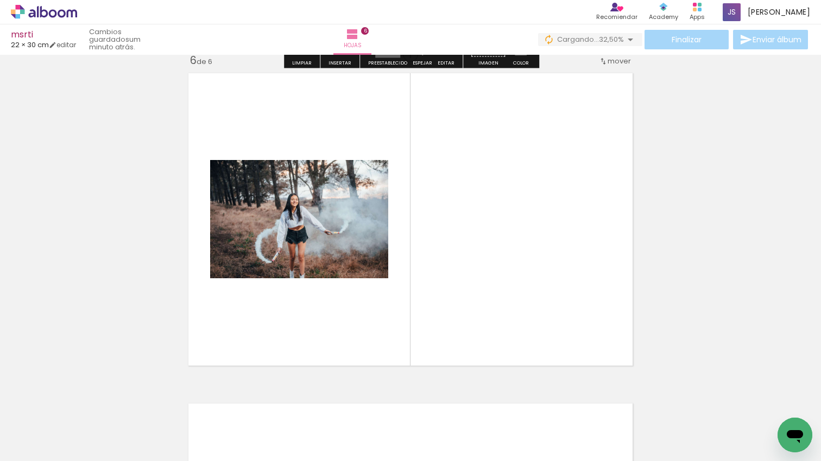
scroll to position [1667, 0]
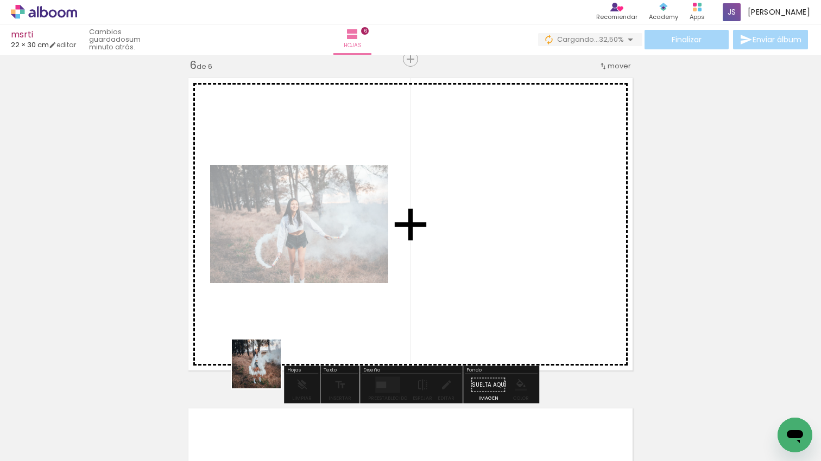
drag, startPoint x: 258, startPoint y: 392, endPoint x: 334, endPoint y: 436, distance: 87.1
click at [315, 276] on quentale-workspace at bounding box center [410, 230] width 821 height 461
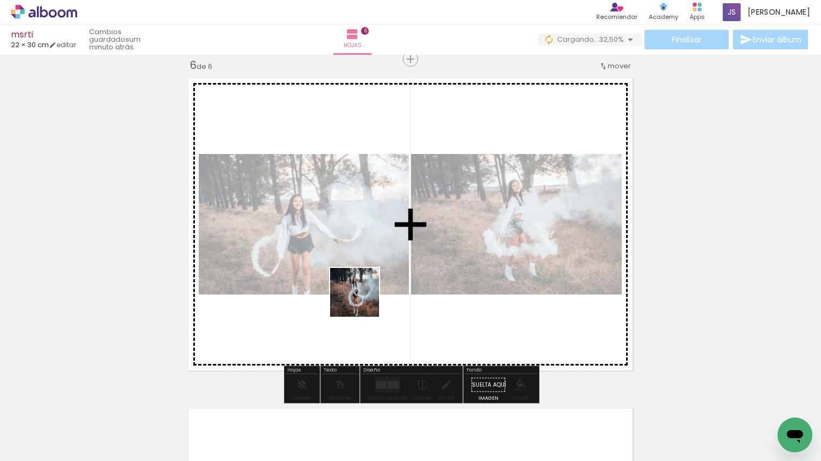
drag, startPoint x: 361, startPoint y: 407, endPoint x: 363, endPoint y: 292, distance: 115.1
click at [363, 286] on quentale-workspace at bounding box center [410, 230] width 821 height 461
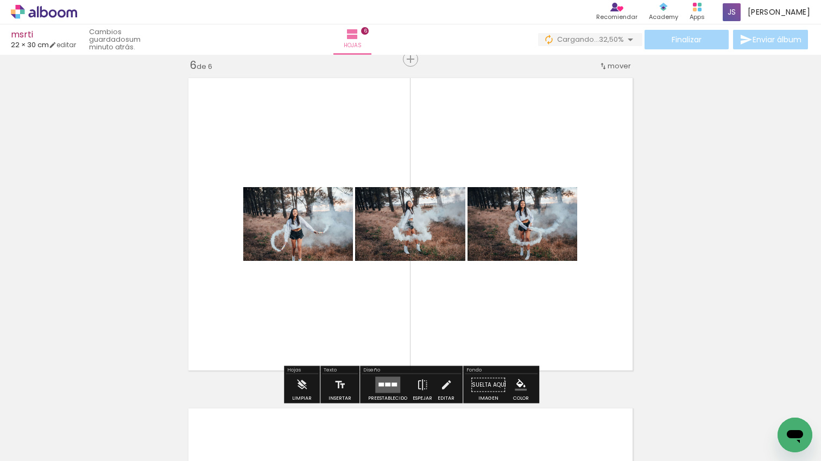
click at [387, 379] on quentale-layouter at bounding box center [387, 385] width 25 height 16
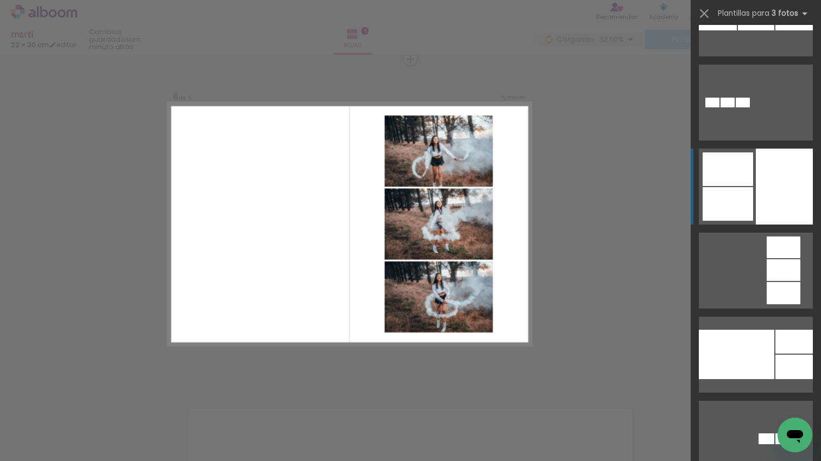
scroll to position [2241, 0]
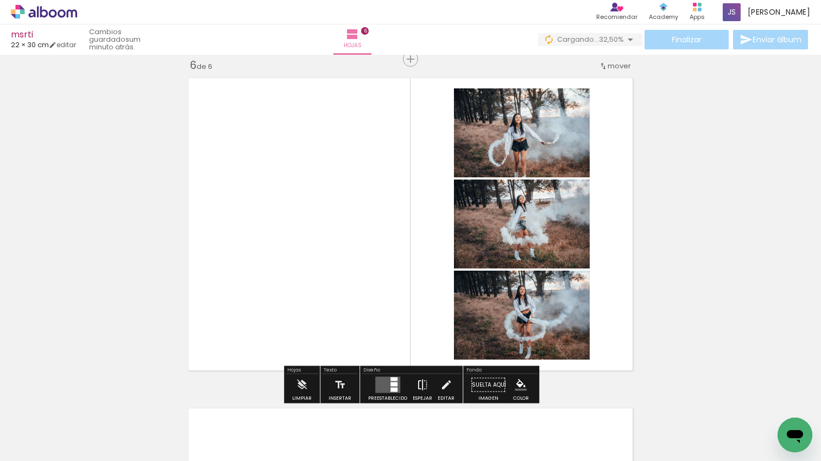
click at [421, 382] on iron-icon at bounding box center [422, 386] width 12 height 22
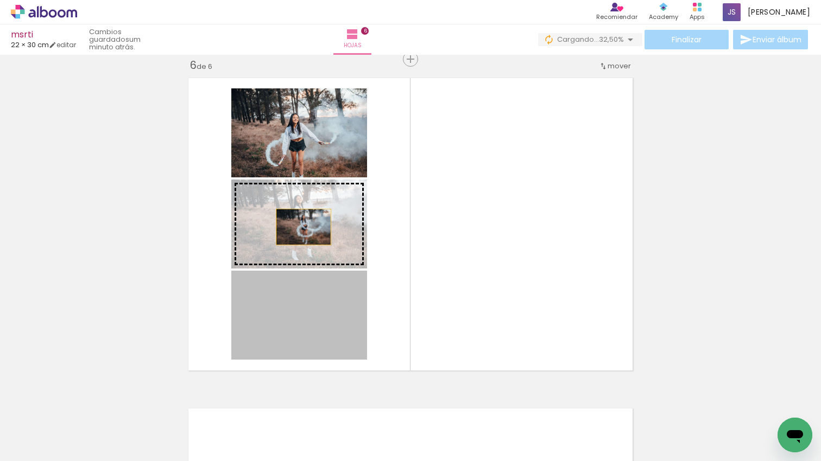
drag, startPoint x: 303, startPoint y: 235, endPoint x: 303, endPoint y: 227, distance: 7.6
click at [0, 0] on slot at bounding box center [0, 0] width 0 height 0
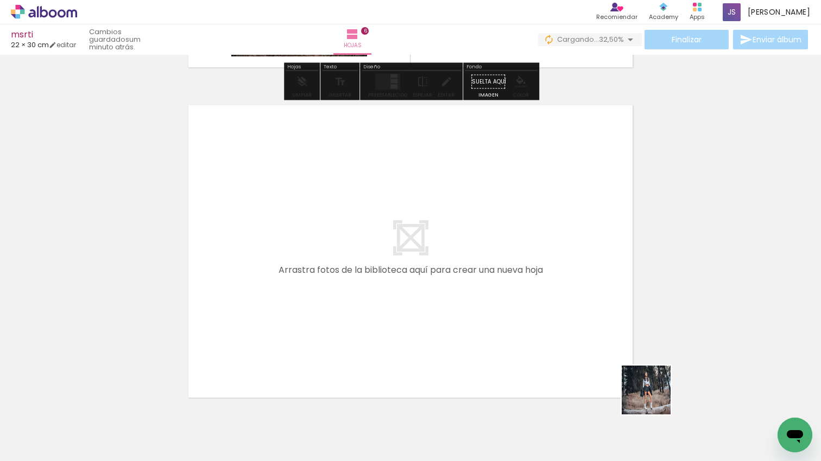
click at [593, 331] on quentale-workspace at bounding box center [410, 230] width 821 height 461
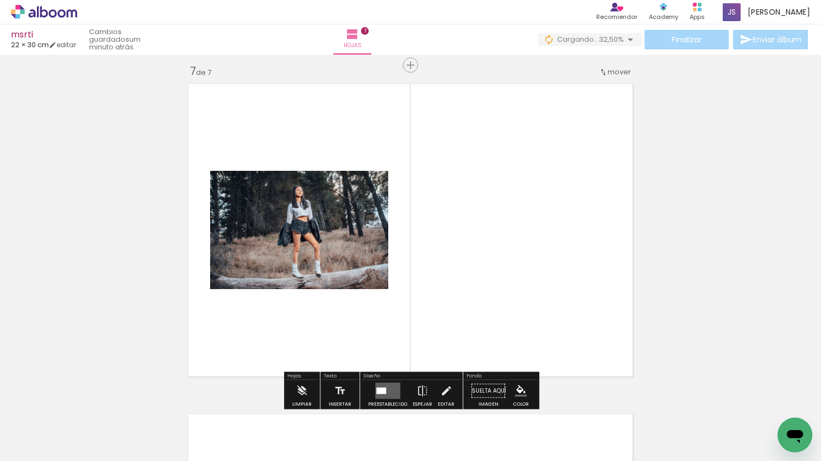
scroll to position [1997, 0]
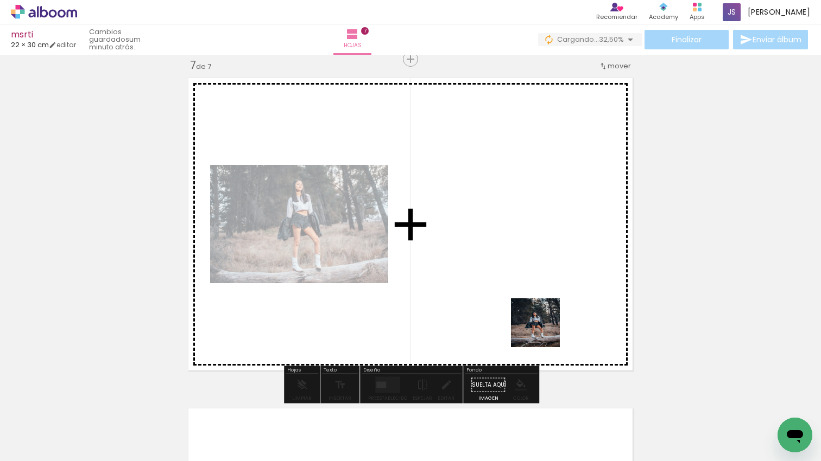
drag, startPoint x: 721, startPoint y: 407, endPoint x: 502, endPoint y: 339, distance: 228.9
click at [519, 323] on quentale-workspace at bounding box center [410, 230] width 821 height 461
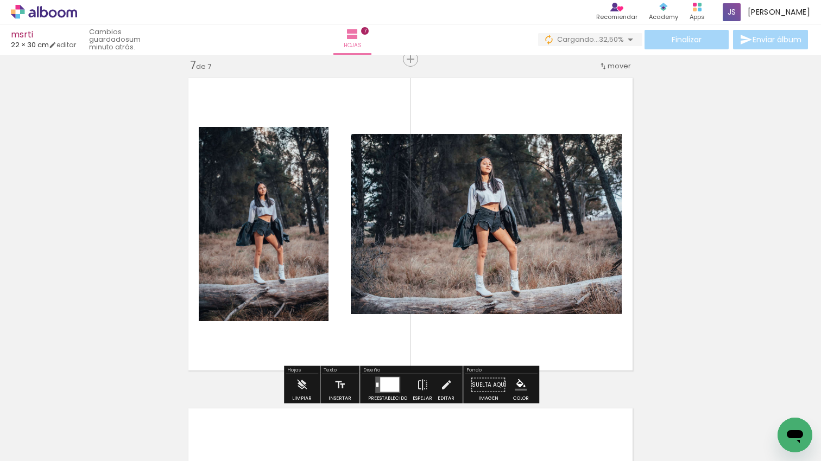
drag, startPoint x: 387, startPoint y: 380, endPoint x: 410, endPoint y: 375, distance: 24.0
click at [387, 380] on div at bounding box center [389, 385] width 19 height 15
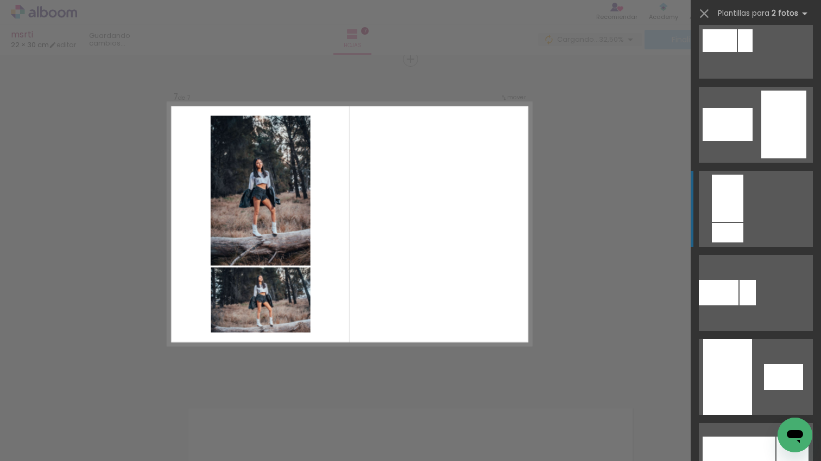
scroll to position [366, 0]
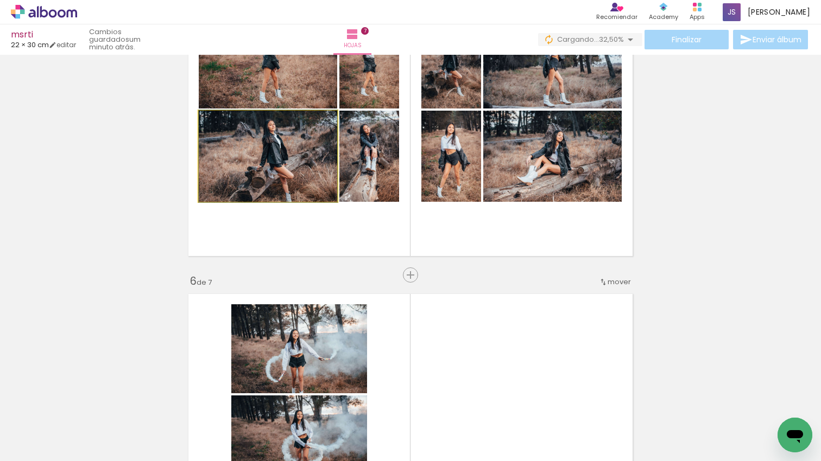
scroll to position [1450, 0]
drag, startPoint x: 302, startPoint y: 233, endPoint x: 293, endPoint y: 204, distance: 30.6
click at [290, 185] on div at bounding box center [268, 157] width 138 height 92
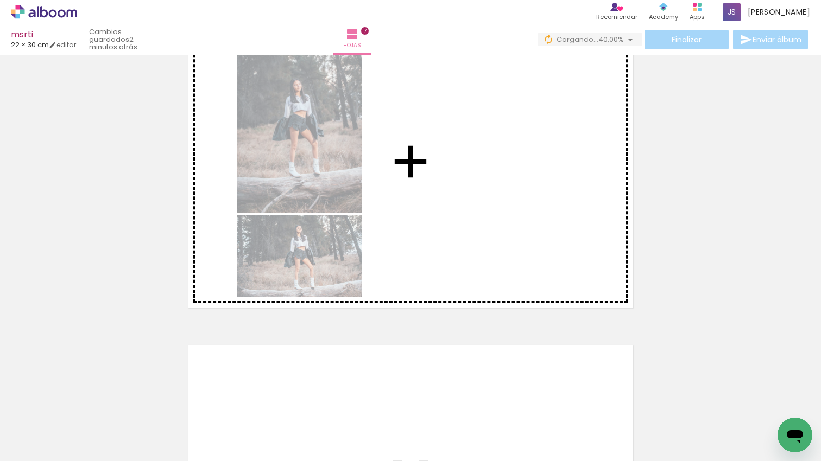
scroll to position [2059, 0]
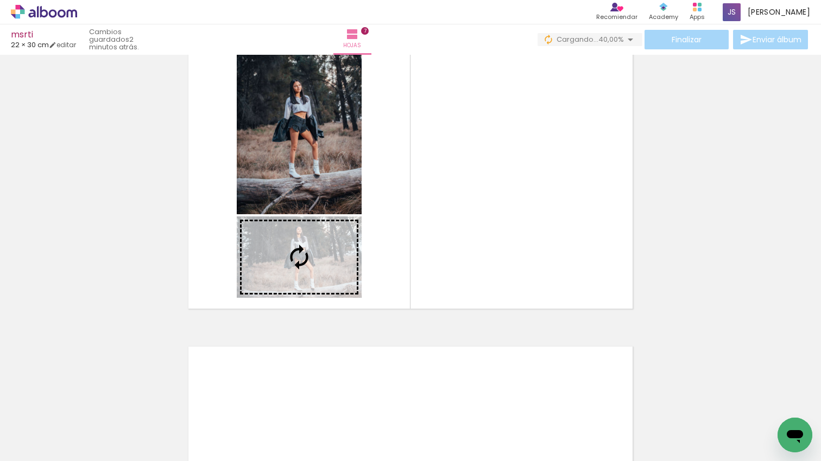
drag, startPoint x: 287, startPoint y: 162, endPoint x: 299, endPoint y: 260, distance: 99.0
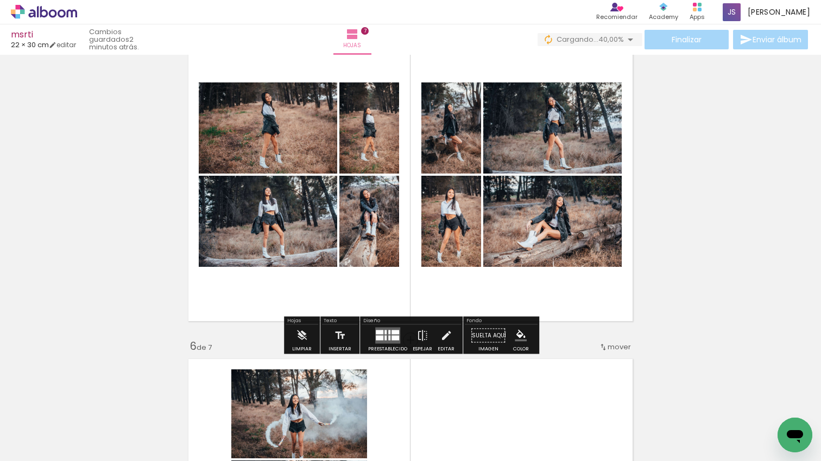
scroll to position [1385, 0]
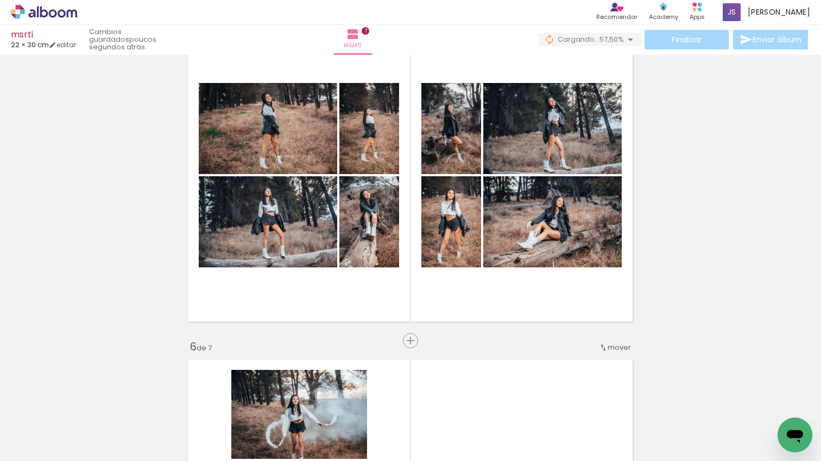
scroll to position [0, 1453]
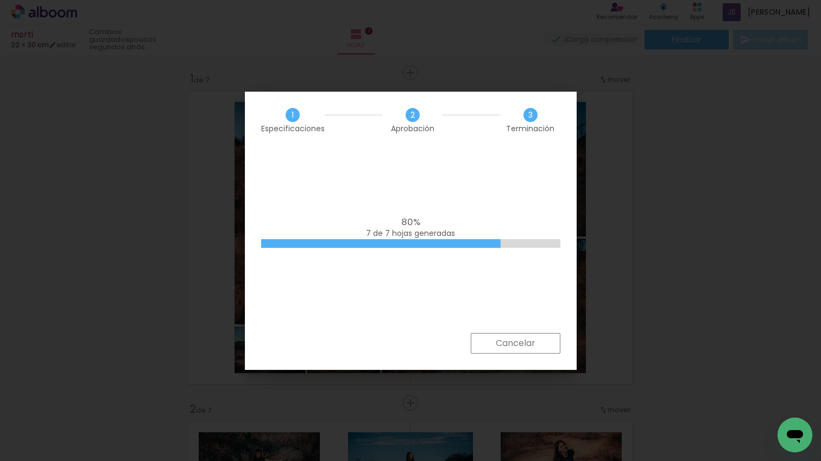
scroll to position [0, 1453]
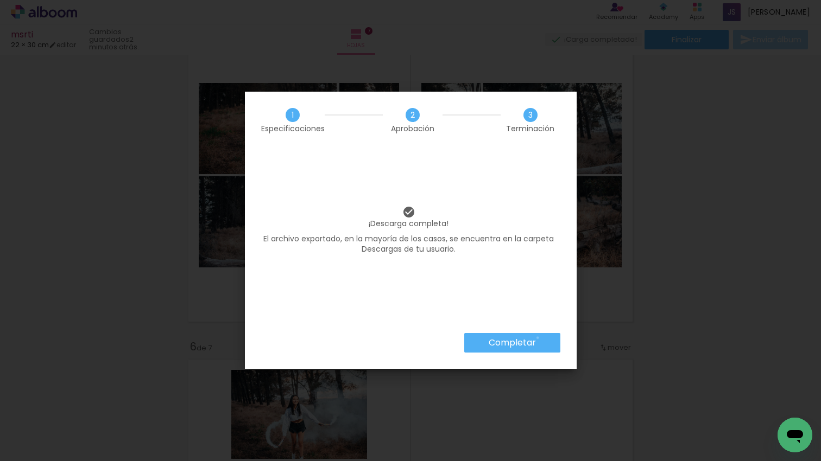
click at [537, 338] on paper-button "Completar" at bounding box center [512, 343] width 96 height 20
